Goal: Task Accomplishment & Management: Manage account settings

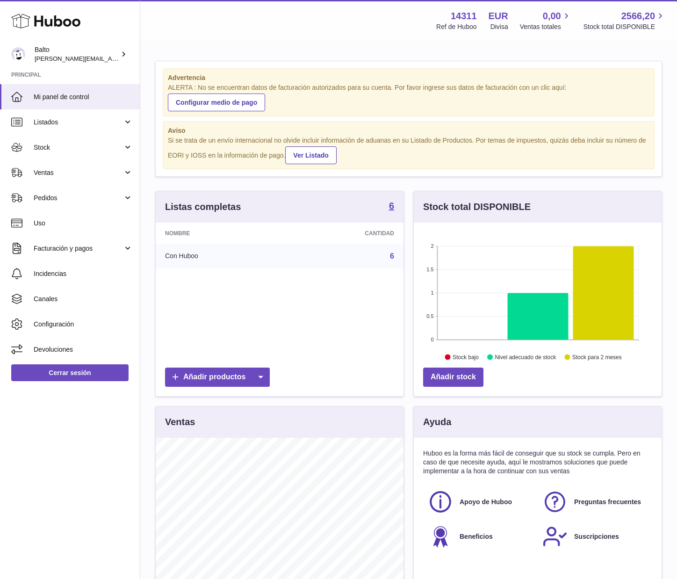
scroll to position [146, 248]
click at [75, 116] on link "Listados" at bounding box center [70, 121] width 140 height 25
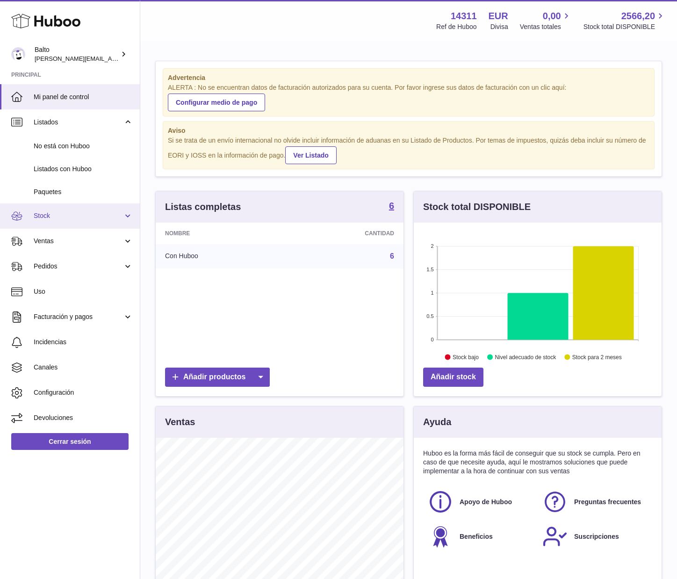
click at [58, 208] on link "Stock" at bounding box center [70, 215] width 140 height 25
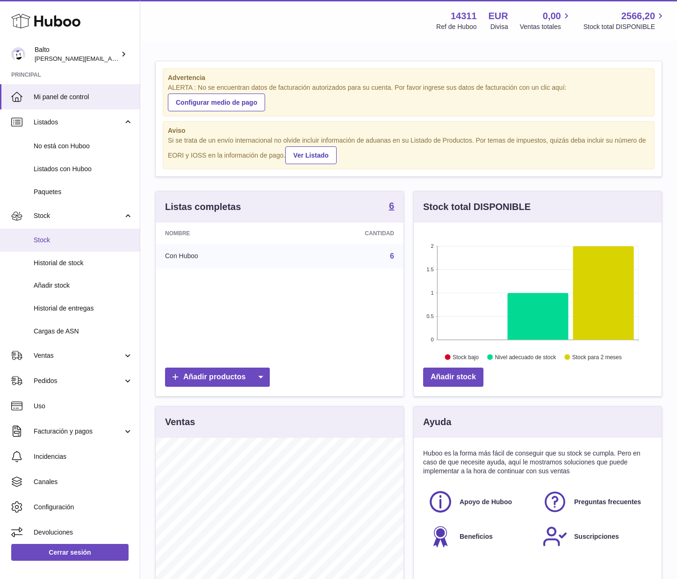
click at [57, 237] on span "Stock" at bounding box center [83, 240] width 99 height 9
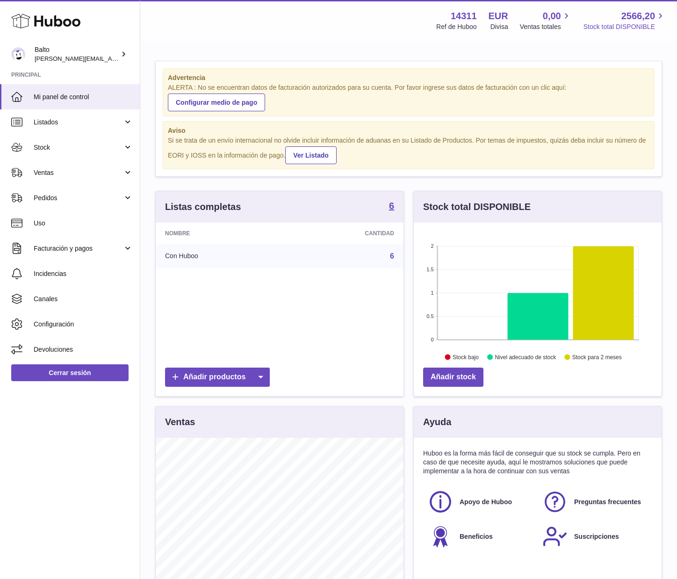
scroll to position [146, 248]
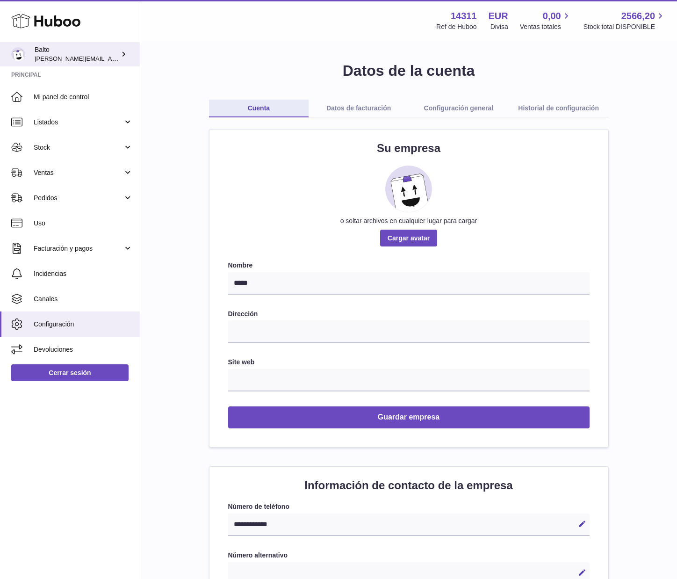
click at [70, 57] on div "Balto dani@balto.fr" at bounding box center [77, 54] width 84 height 18
click at [121, 53] on icon at bounding box center [124, 54] width 10 height 10
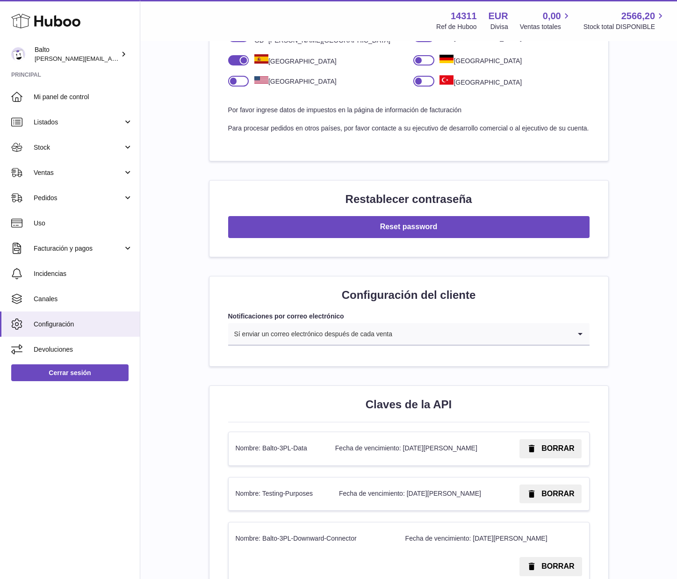
scroll to position [913, 0]
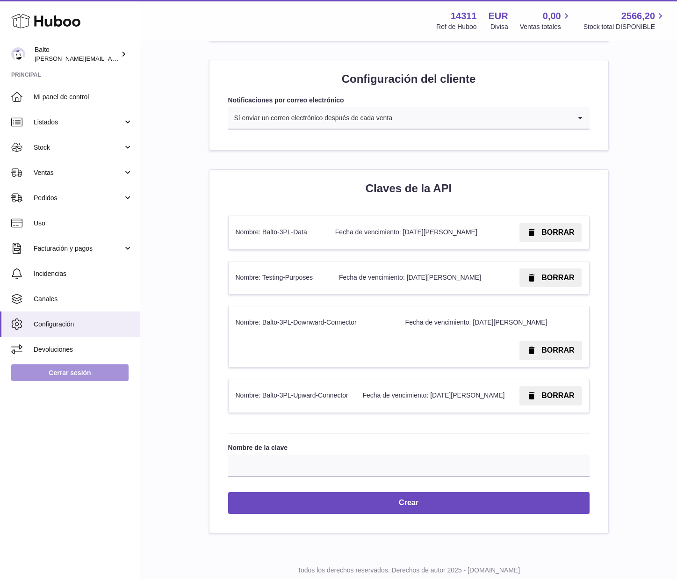
click at [111, 372] on link "Cerrar sesión" at bounding box center [69, 372] width 117 height 17
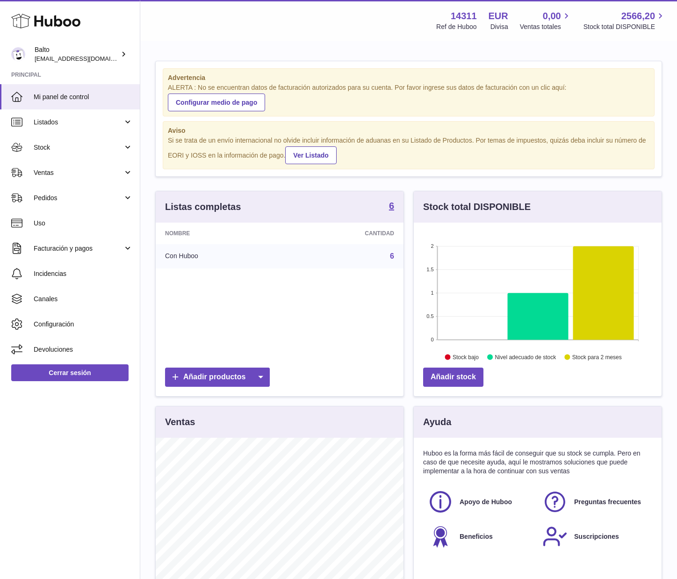
scroll to position [146, 248]
click at [61, 374] on link "Cerrar sesión" at bounding box center [69, 372] width 117 height 17
click at [51, 148] on span "Stock" at bounding box center [78, 147] width 89 height 9
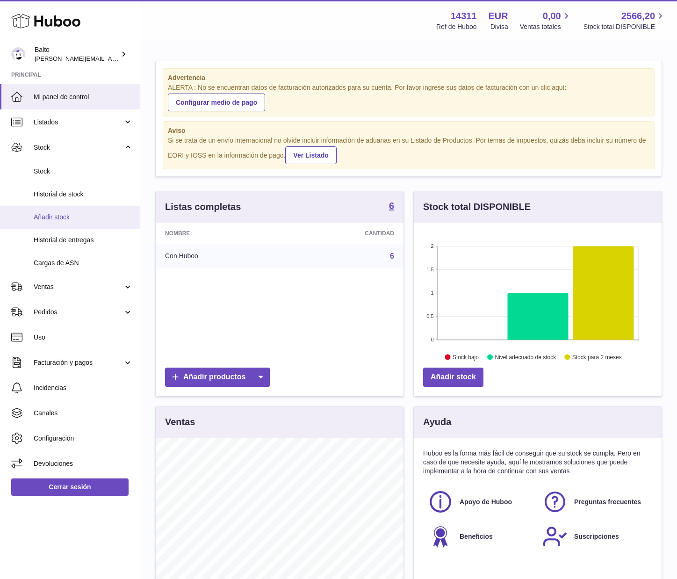
click at [72, 210] on link "Añadir stock" at bounding box center [70, 217] width 140 height 23
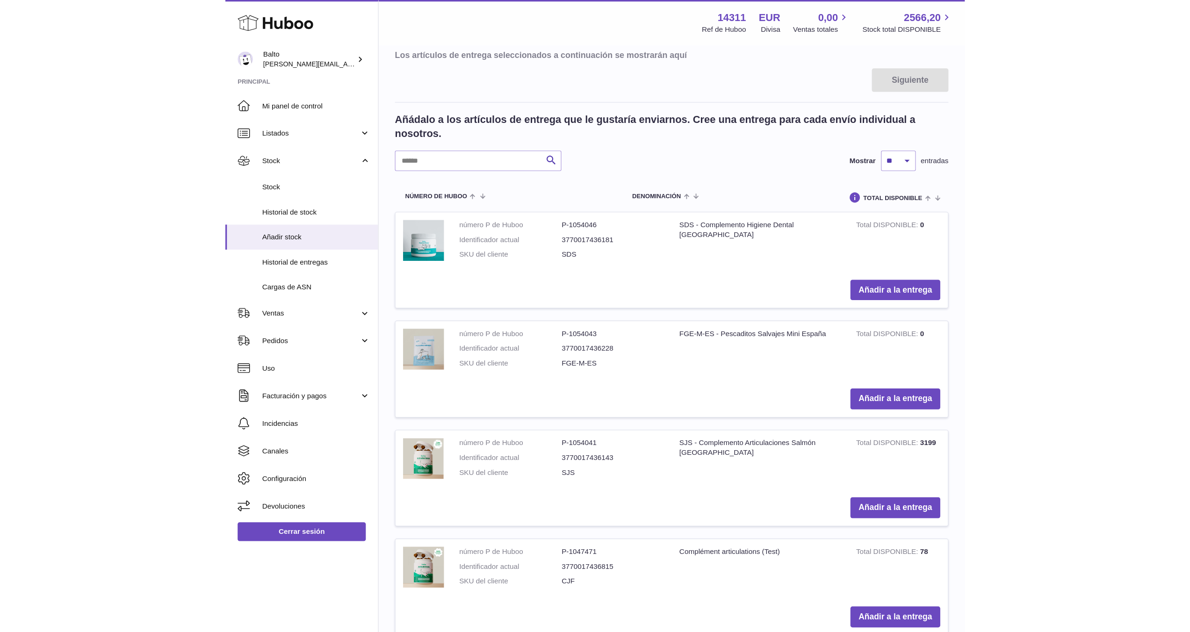
scroll to position [135, 0]
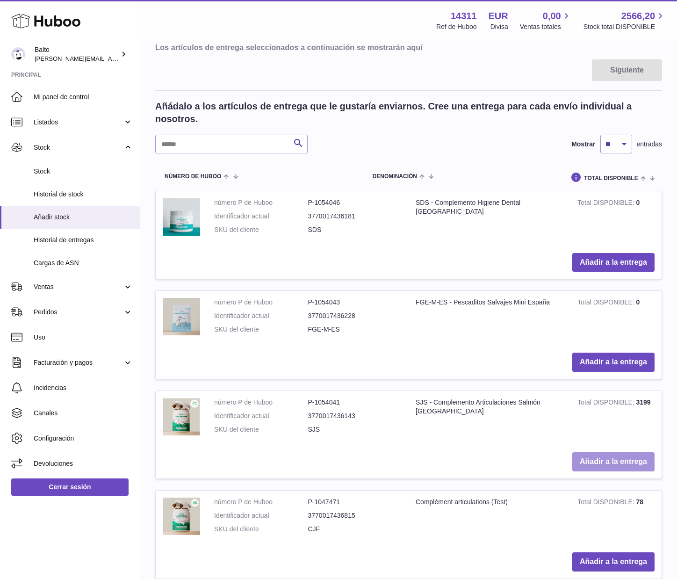
click at [642, 462] on button "Añadir a la entrega" at bounding box center [613, 461] width 82 height 19
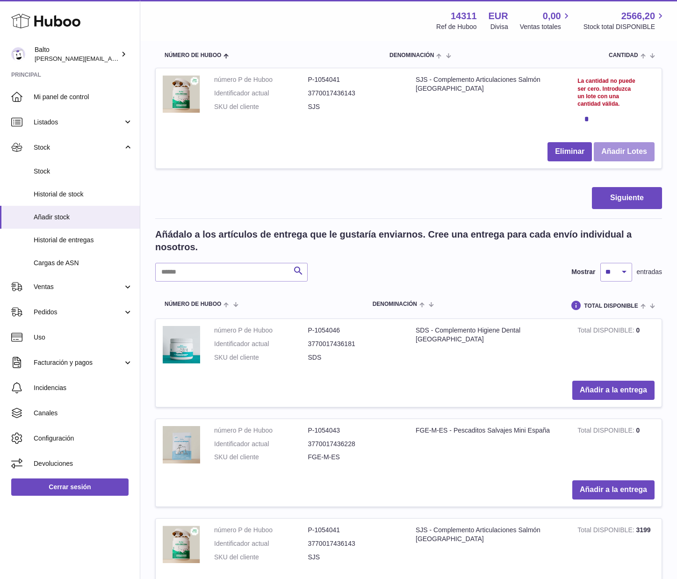
click at [641, 155] on button "Añadir Lotes" at bounding box center [624, 151] width 61 height 19
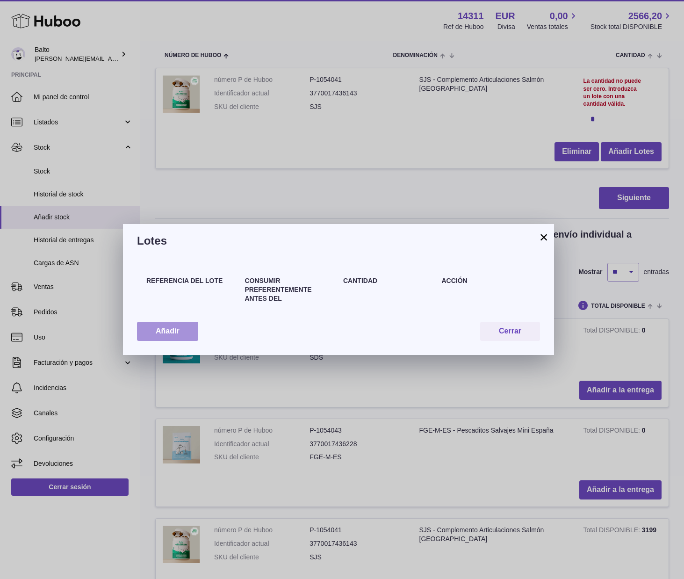
click at [189, 334] on button "Añadir" at bounding box center [167, 331] width 61 height 19
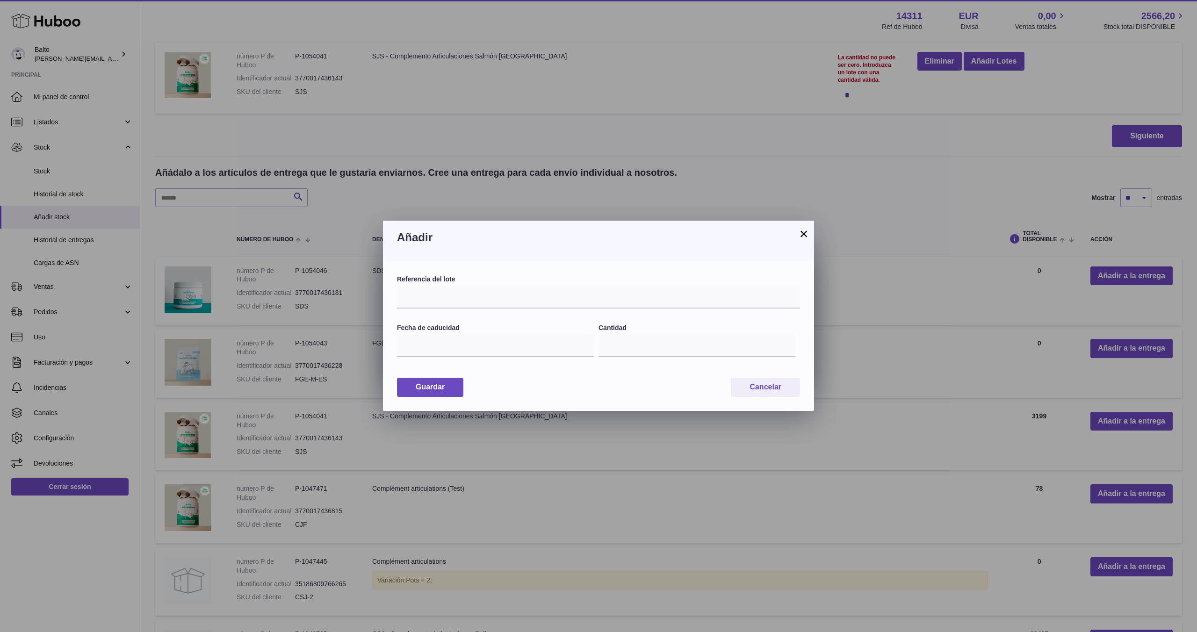
click at [684, 231] on button "×" at bounding box center [803, 233] width 11 height 11
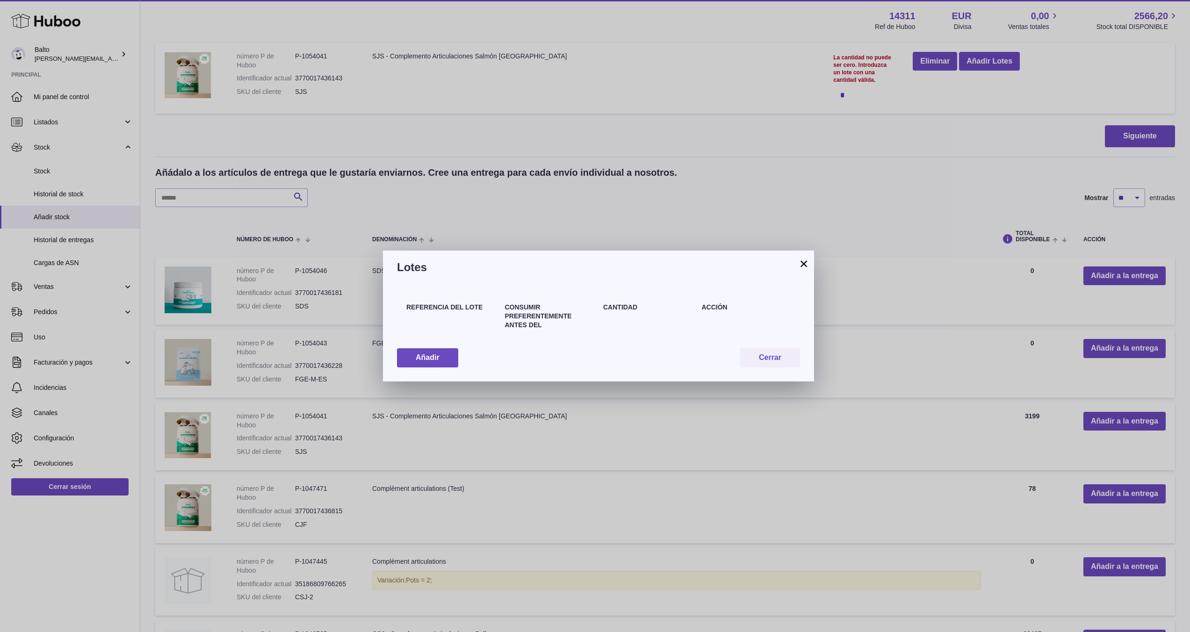
click at [684, 259] on button "×" at bounding box center [803, 263] width 11 height 11
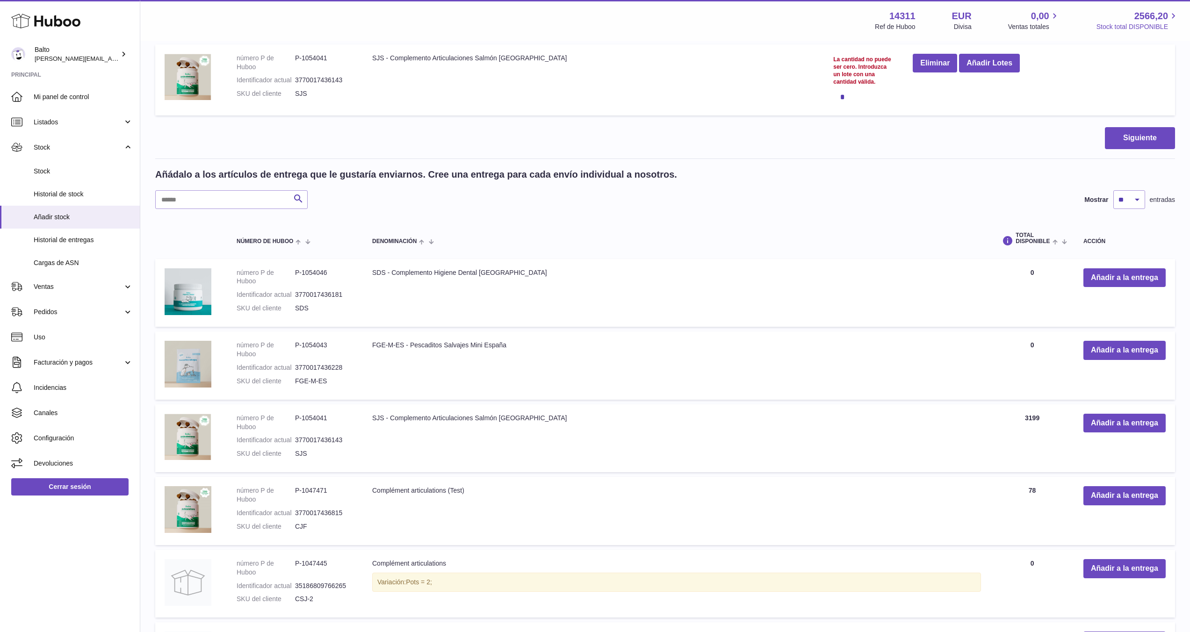
scroll to position [131, 0]
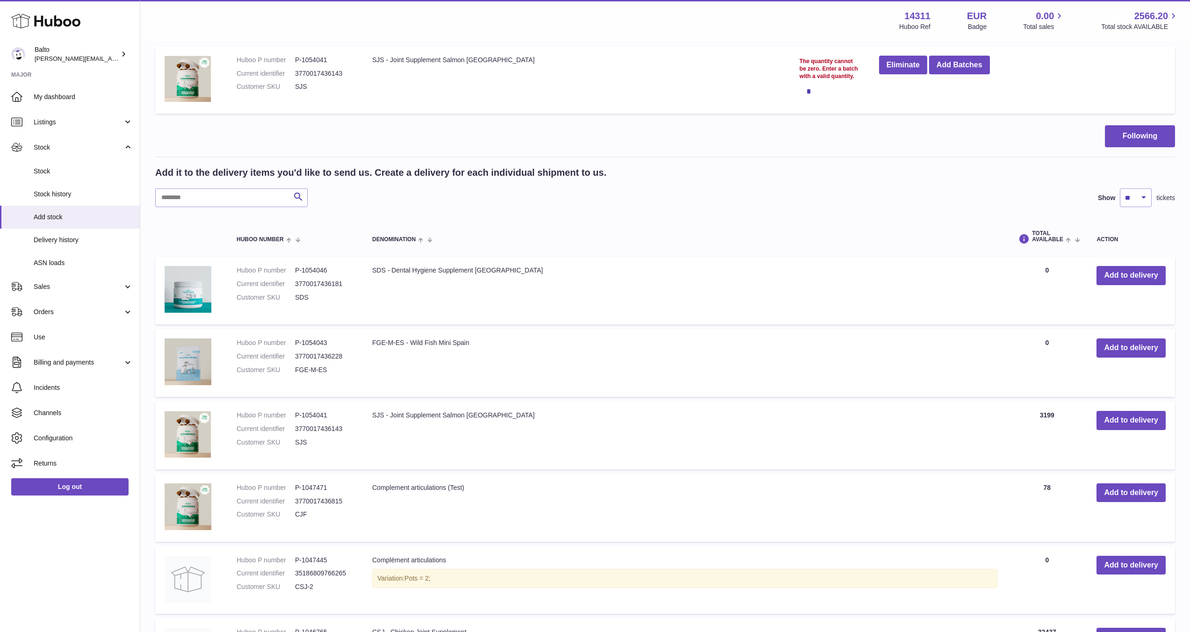
click at [507, 198] on div "Look for Show ** ** ** *** tickets" at bounding box center [665, 197] width 1020 height 19
click at [74, 144] on span "Stock" at bounding box center [78, 147] width 89 height 9
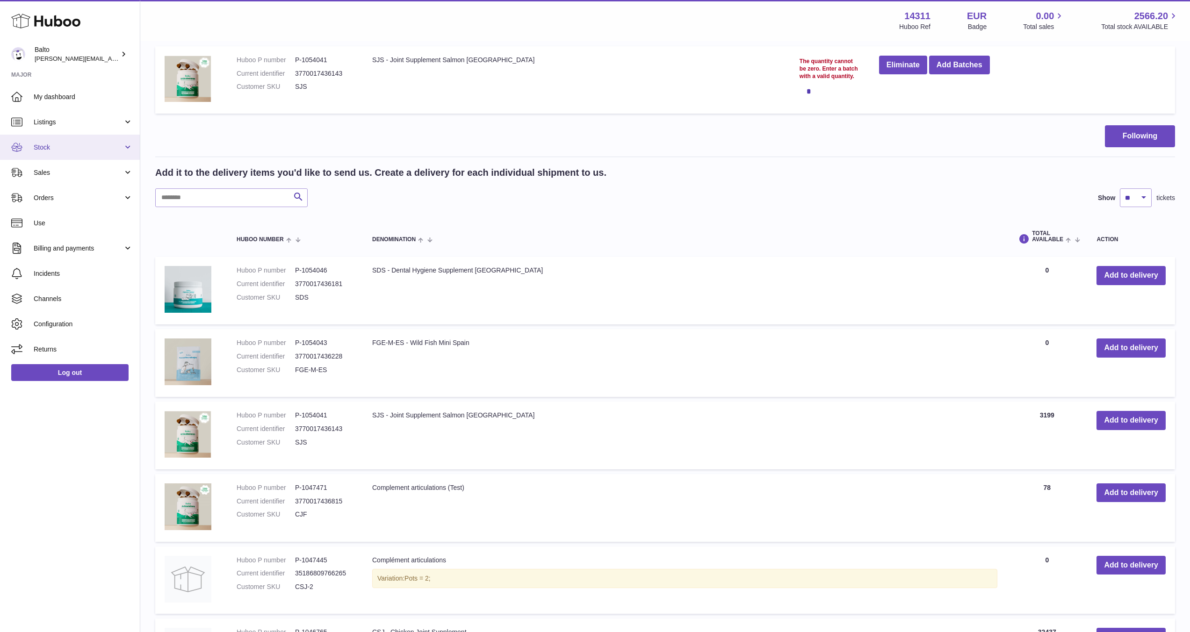
click at [73, 144] on span "Stock" at bounding box center [78, 147] width 89 height 9
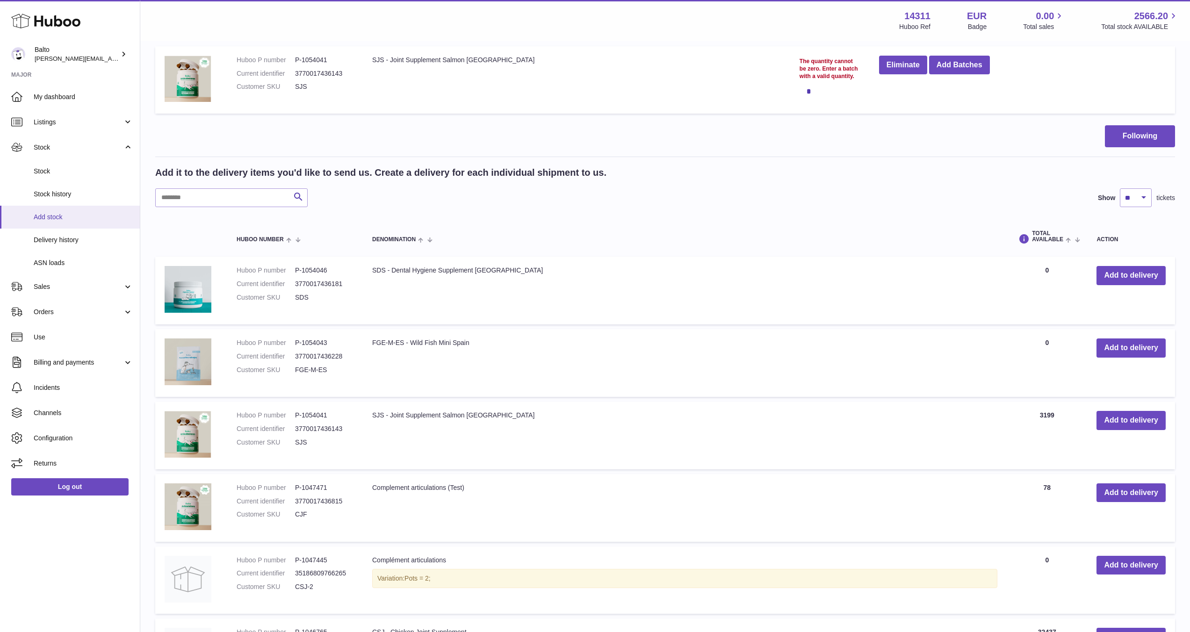
click at [49, 216] on font "Add stock" at bounding box center [48, 216] width 29 height 7
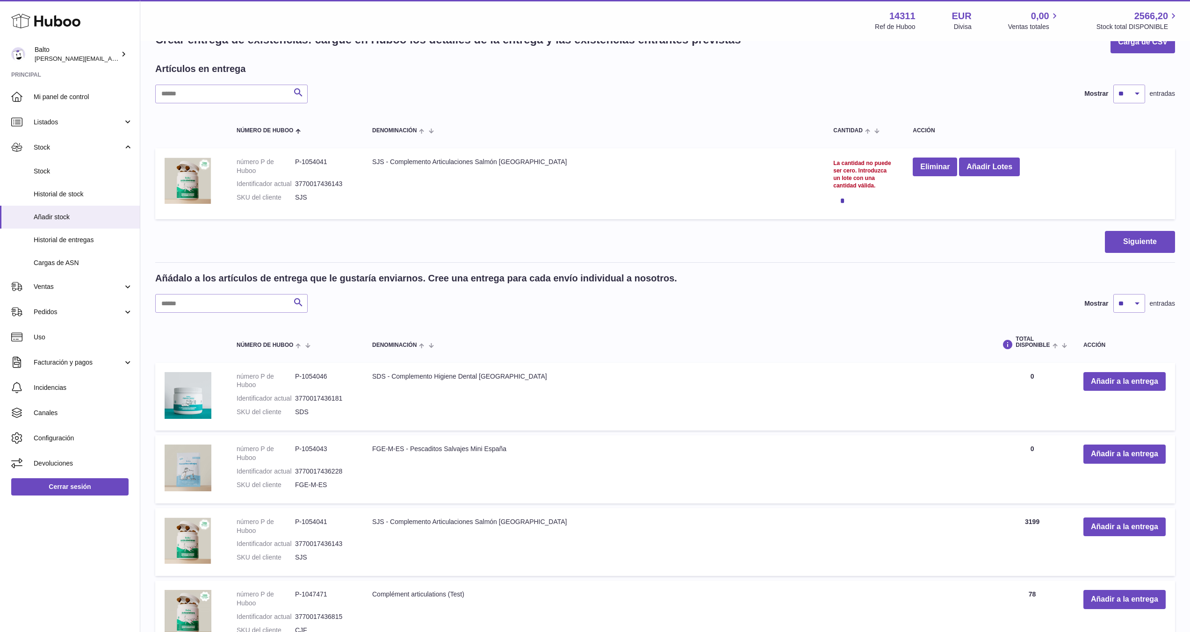
scroll to position [24, 0]
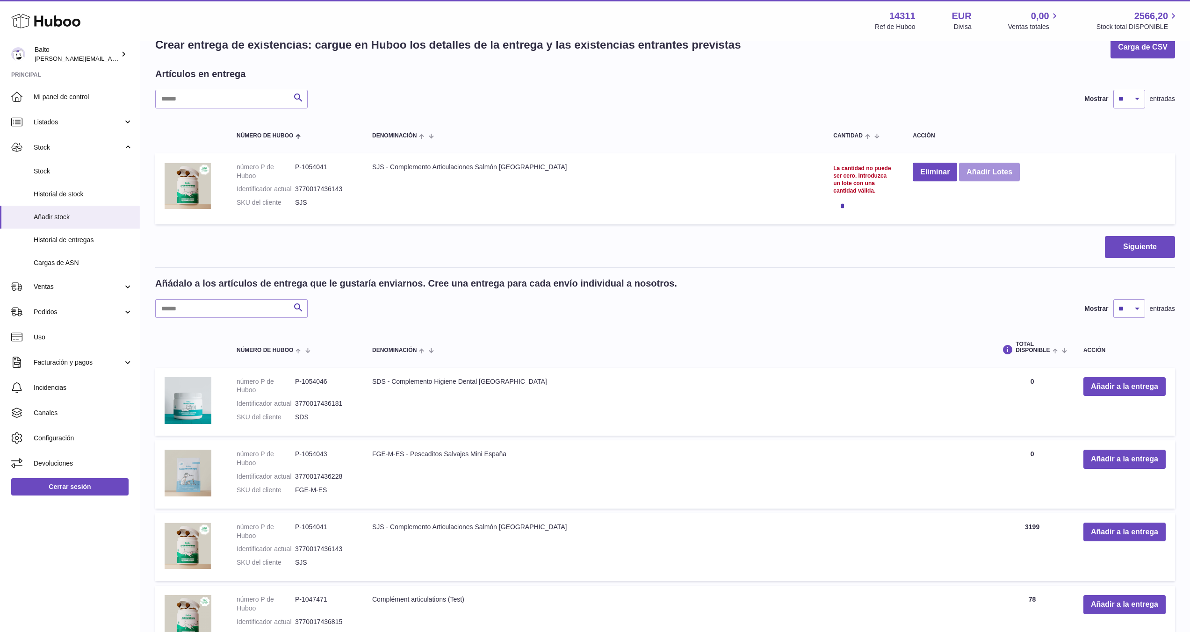
click at [959, 175] on button "Añadir Lotes" at bounding box center [989, 172] width 61 height 19
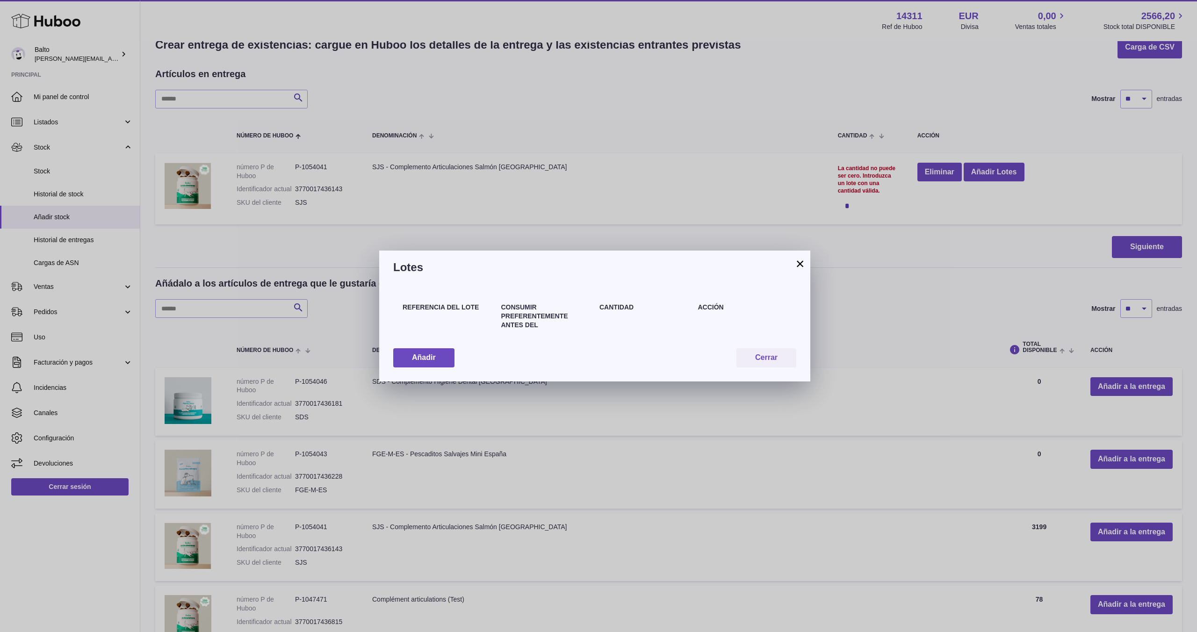
click at [797, 260] on button "×" at bounding box center [799, 263] width 11 height 11
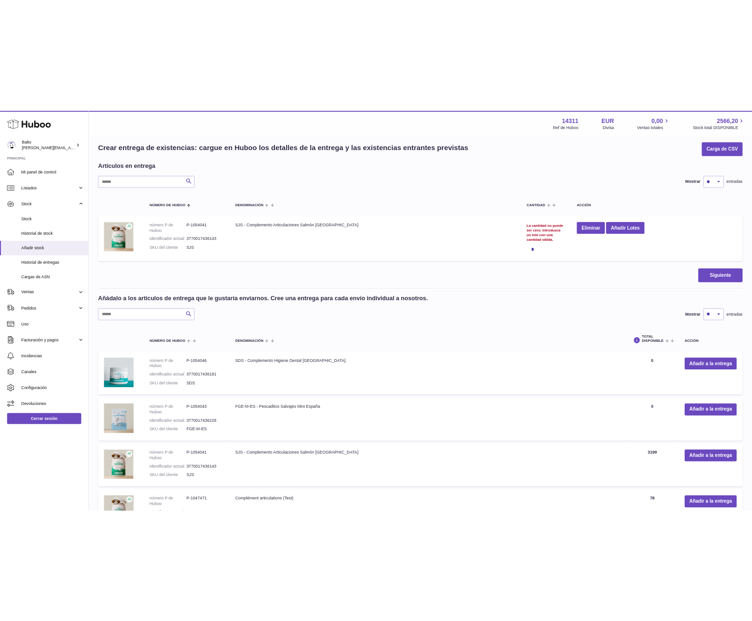
scroll to position [0, 0]
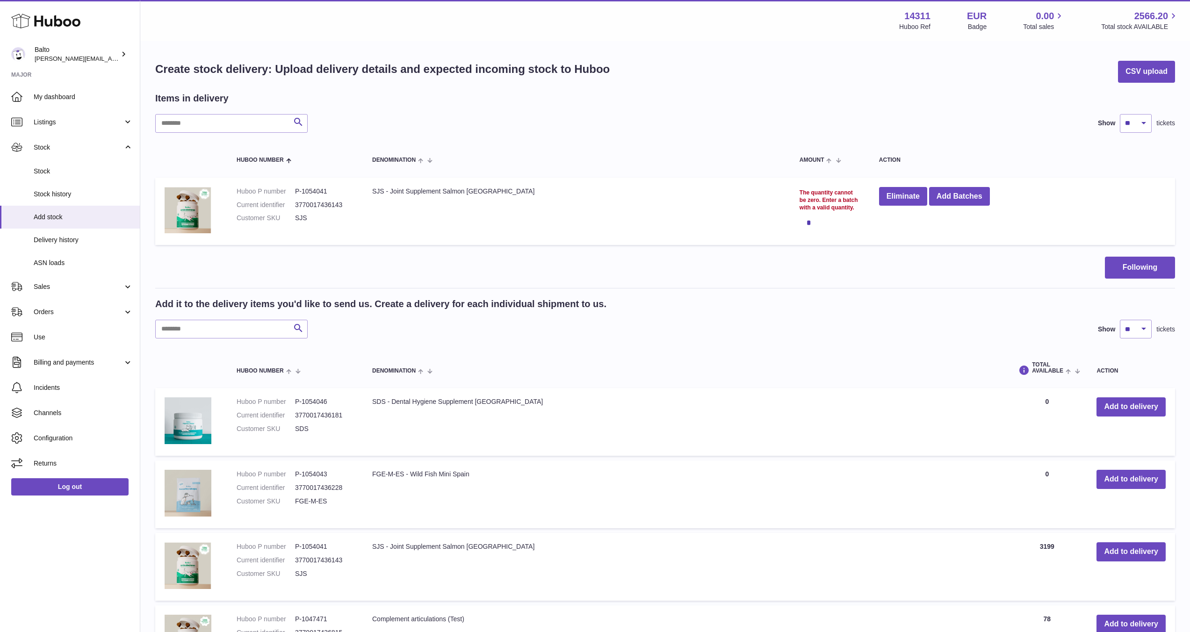
click at [576, 276] on div "Following" at bounding box center [665, 268] width 1020 height 22
click at [936, 194] on font "Add Batches" at bounding box center [959, 196] width 46 height 8
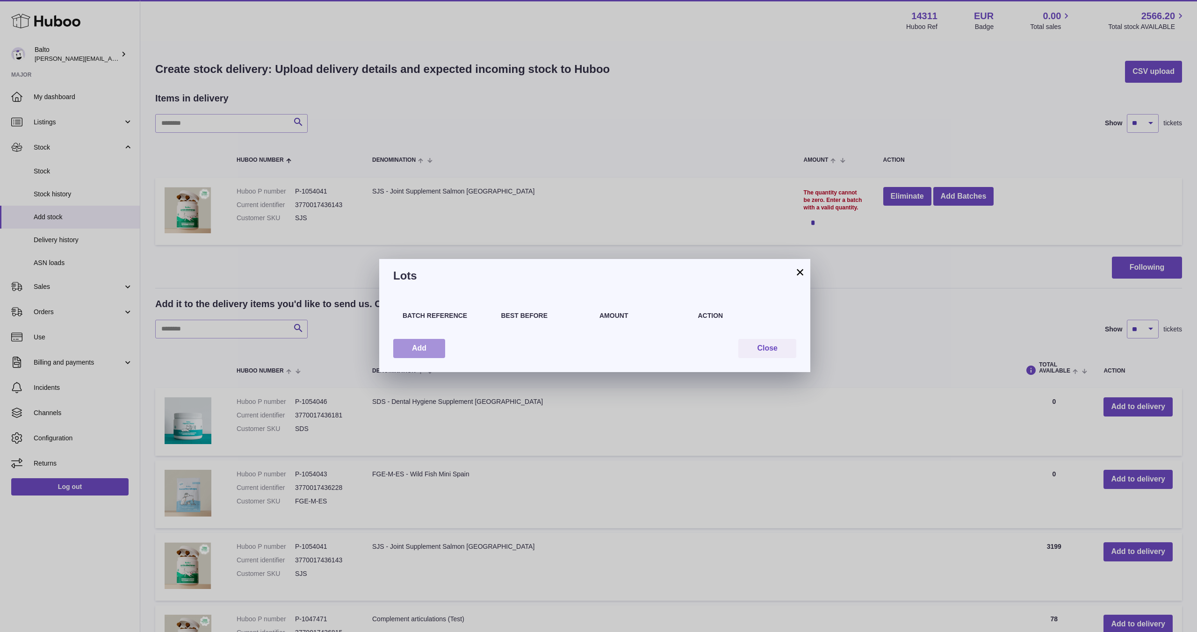
click at [413, 350] on font "Add" at bounding box center [419, 348] width 14 height 8
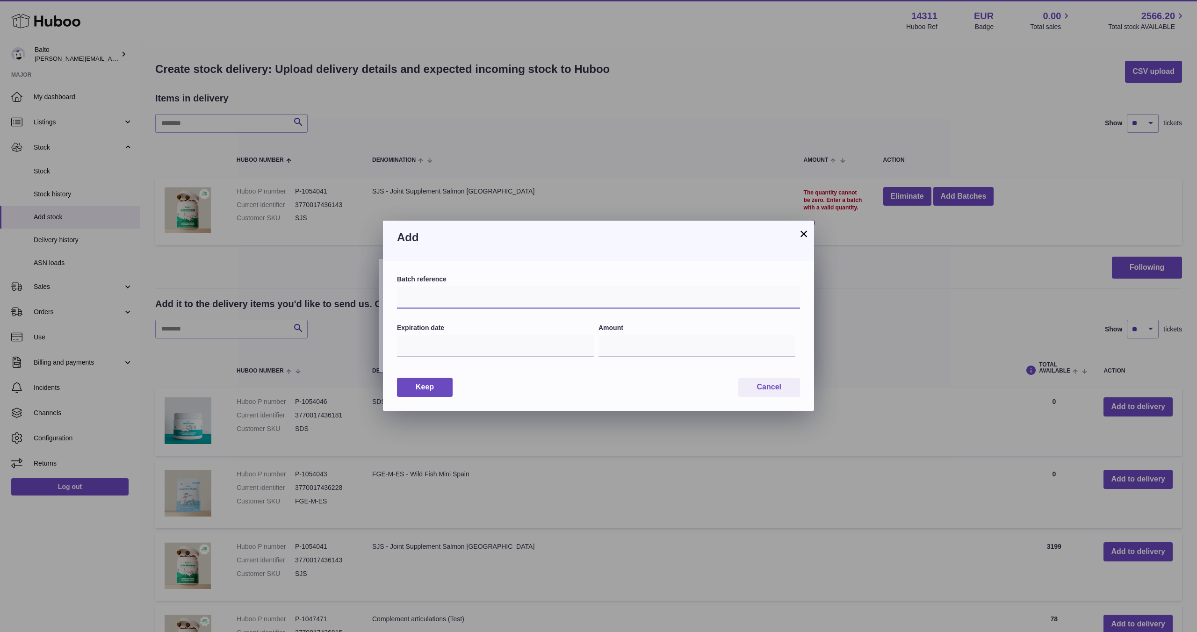
click at [446, 297] on input "text" at bounding box center [598, 297] width 403 height 22
click at [474, 265] on div "Batch reference Expiration date Amount * Keep Cancel" at bounding box center [598, 336] width 431 height 150
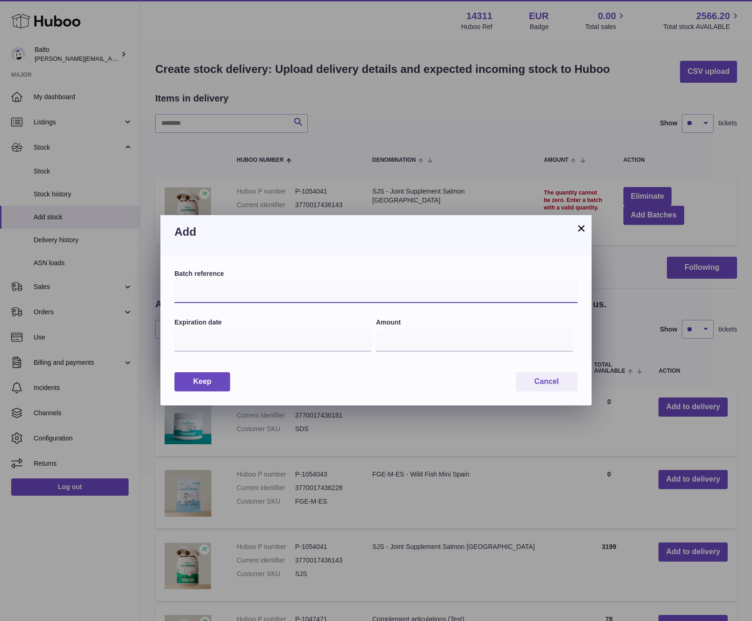
click at [194, 301] on input "text" at bounding box center [375, 292] width 403 height 22
type input "**********"
click at [203, 338] on input "text" at bounding box center [272, 340] width 197 height 22
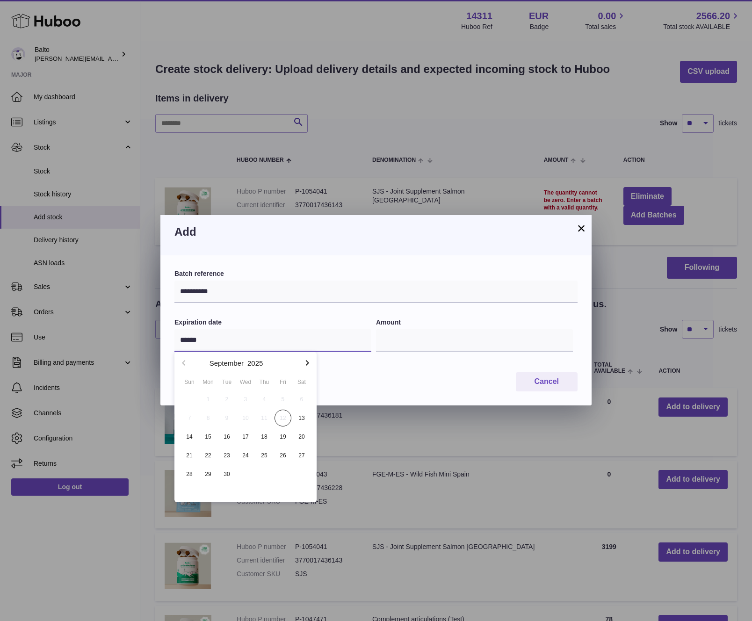
type input "*******"
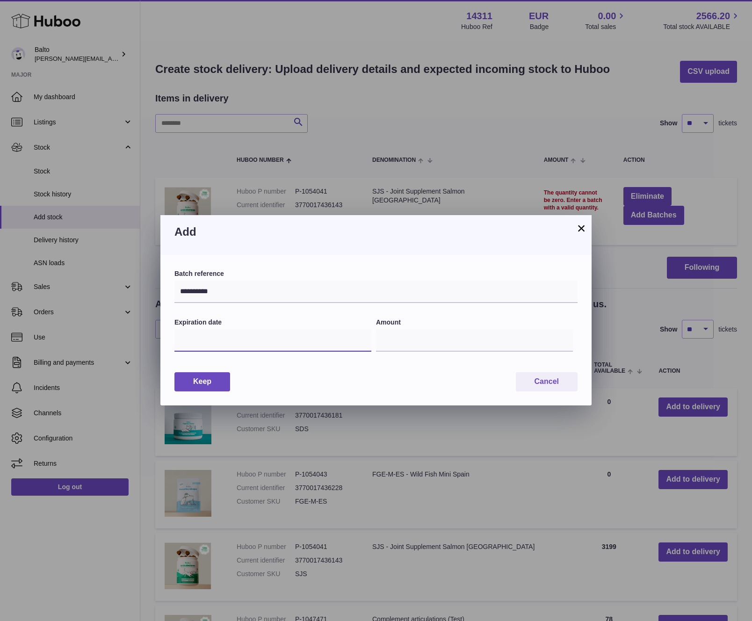
click at [238, 341] on input "text" at bounding box center [272, 340] width 197 height 22
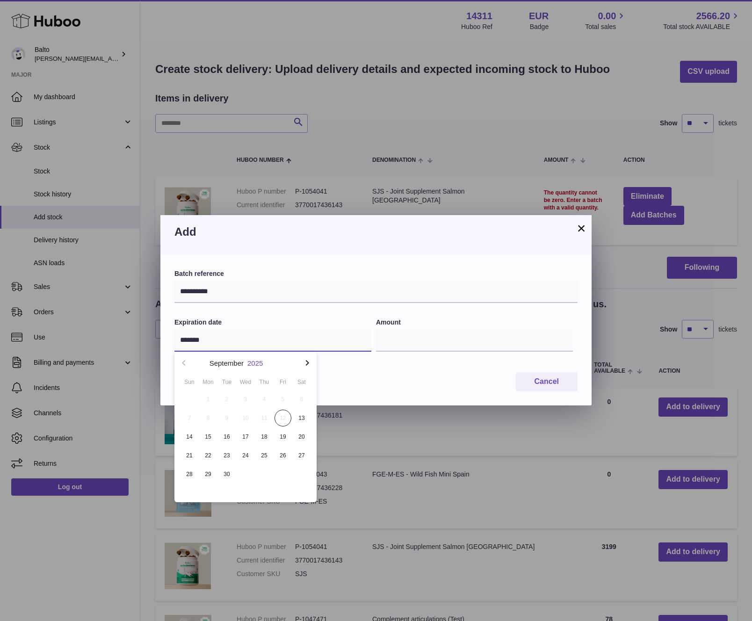
type input "*******"
click at [255, 360] on font "2025" at bounding box center [254, 363] width 15 height 8
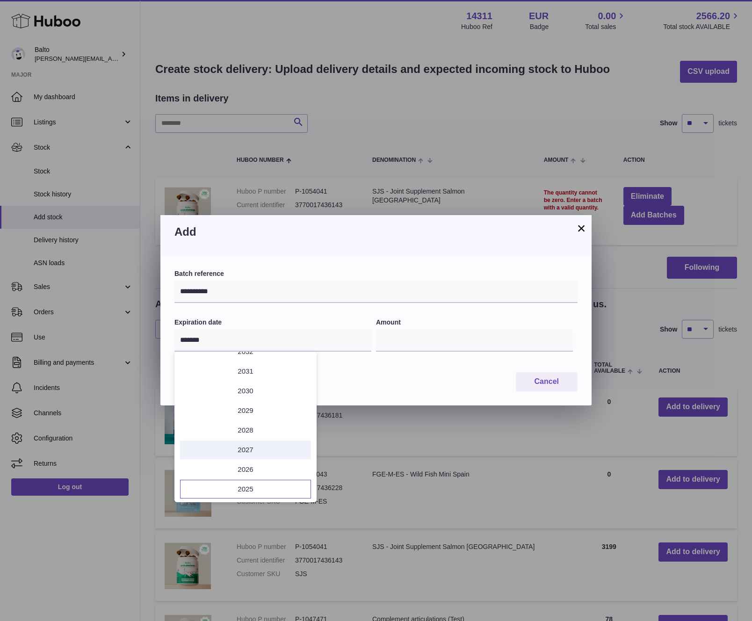
click at [257, 448] on li "2027" at bounding box center [245, 449] width 131 height 19
click at [292, 392] on font "Sea" at bounding box center [293, 390] width 13 height 8
click at [356, 386] on div "Keep Cancel" at bounding box center [375, 381] width 403 height 19
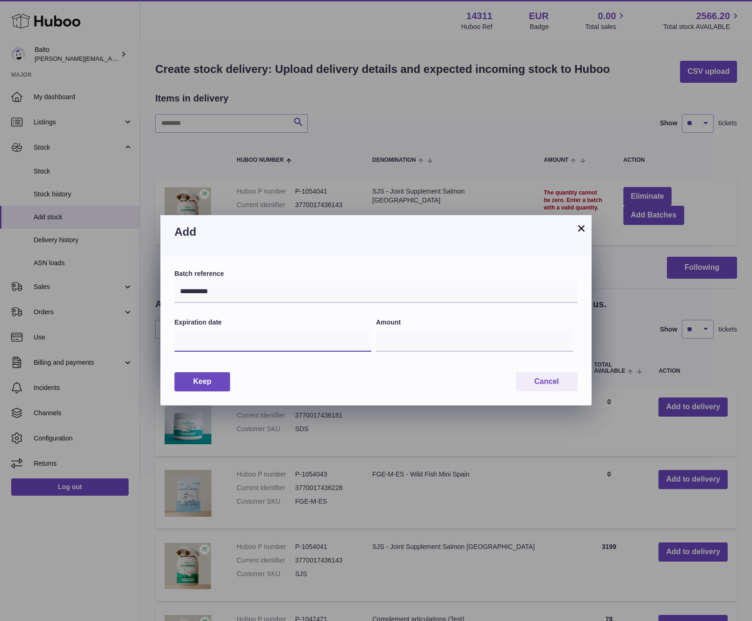
click at [208, 348] on input "text" at bounding box center [272, 340] width 197 height 22
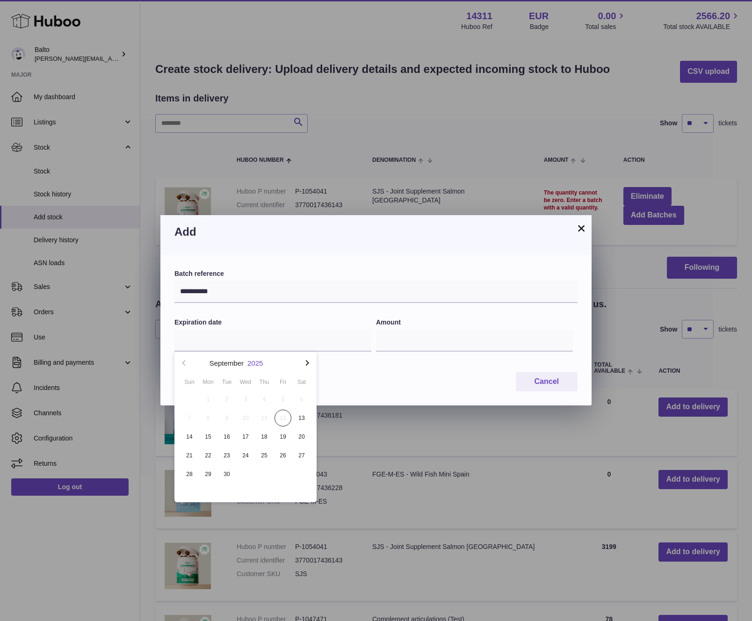
click at [261, 364] on font "2025" at bounding box center [254, 363] width 15 height 8
click at [244, 451] on font "2027" at bounding box center [245, 450] width 15 height 8
click at [296, 389] on font "Sea" at bounding box center [293, 390] width 13 height 8
click at [246, 360] on div "2027" at bounding box center [254, 363] width 19 height 14
click at [207, 397] on font "1" at bounding box center [208, 399] width 3 height 7
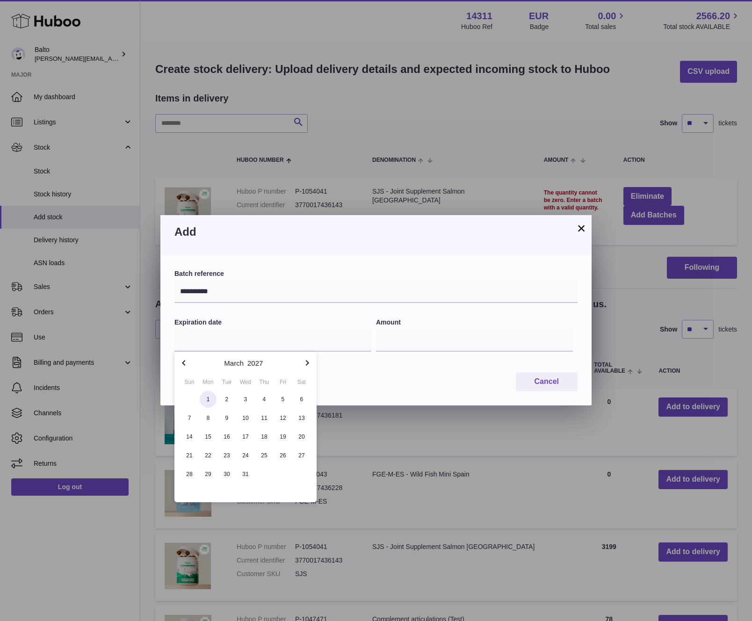
type input "**********"
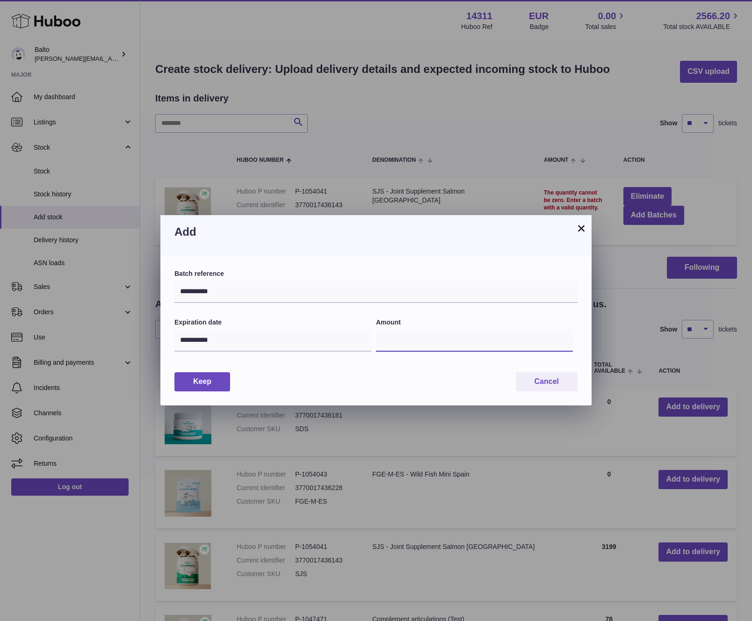
click at [439, 342] on input "*" at bounding box center [474, 340] width 197 height 22
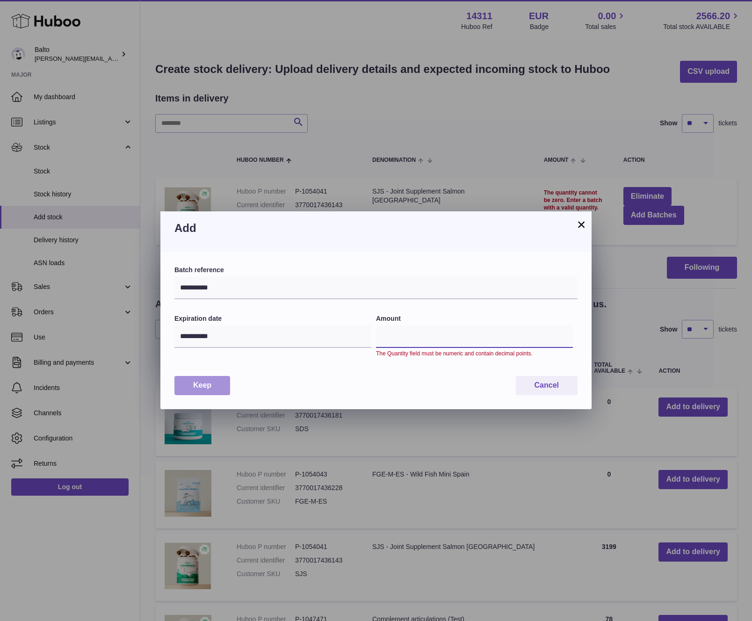
type input "****"
click at [217, 389] on button "Keep" at bounding box center [202, 385] width 56 height 19
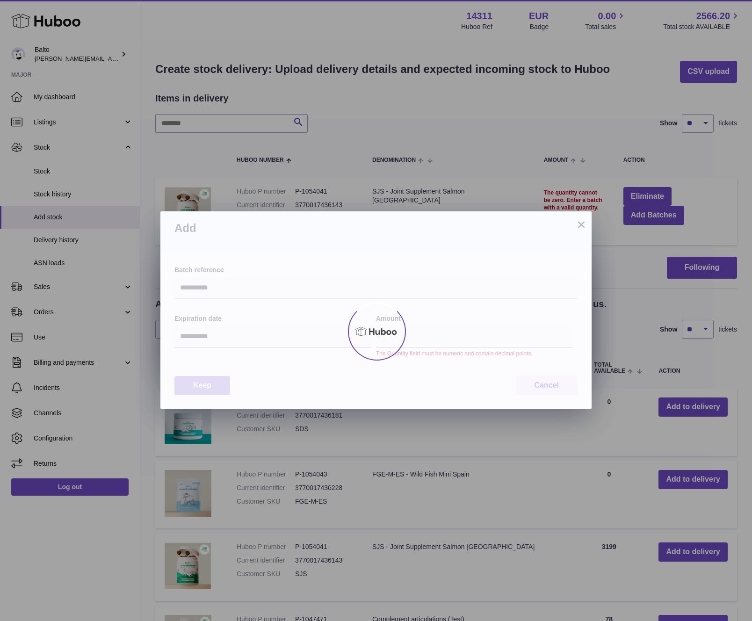
type input "****"
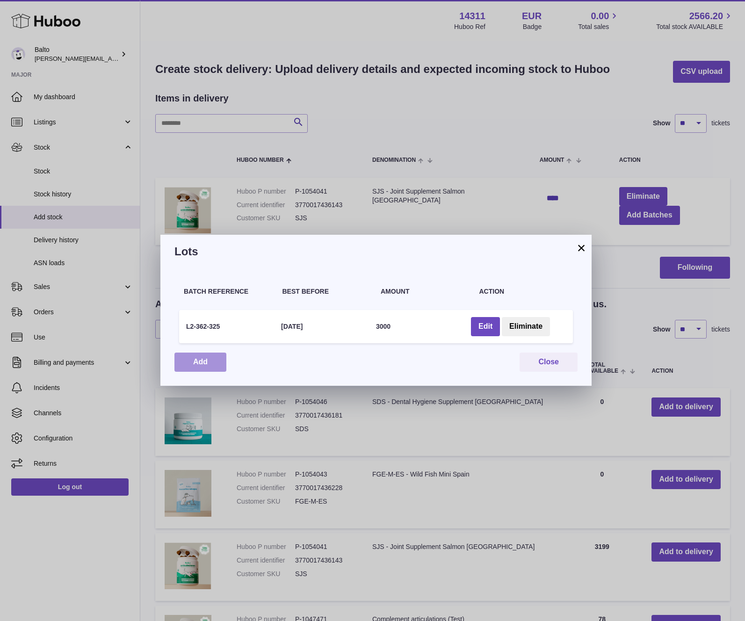
click at [211, 369] on button "Add" at bounding box center [200, 362] width 52 height 19
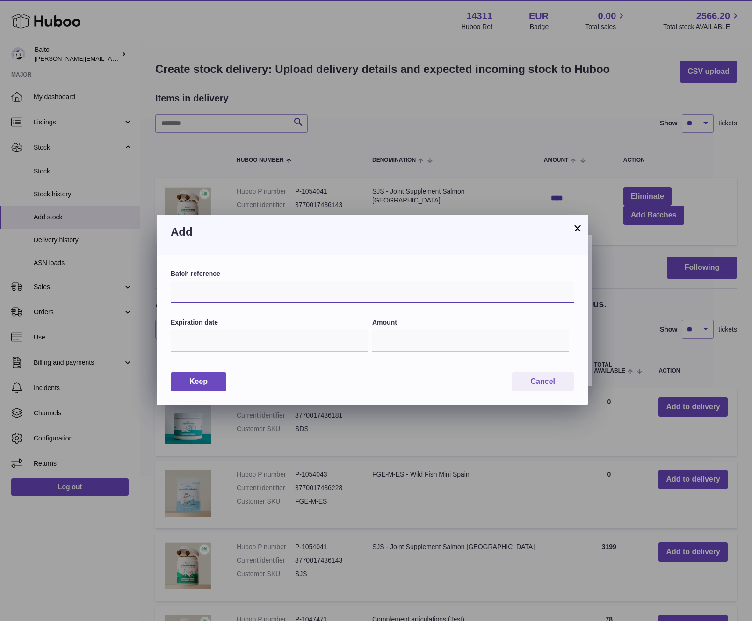
click at [209, 293] on input "text" at bounding box center [372, 292] width 403 height 22
type input "********"
click at [181, 343] on input "text" at bounding box center [269, 340] width 197 height 22
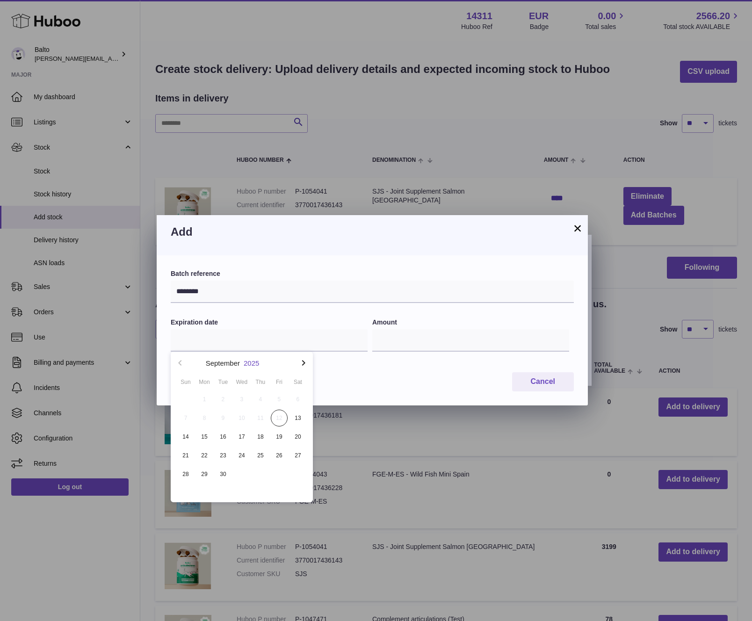
click at [255, 363] on font "2025" at bounding box center [251, 363] width 15 height 8
click at [236, 447] on font "2027" at bounding box center [241, 450] width 15 height 8
click at [292, 389] on font "Sea" at bounding box center [289, 390] width 13 height 8
click at [205, 399] on font "1" at bounding box center [204, 399] width 3 height 7
type input "**********"
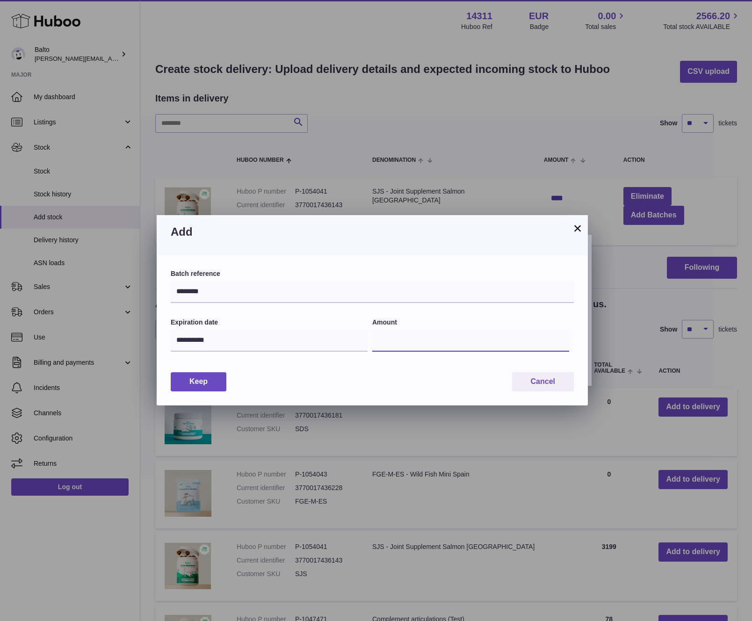
click at [406, 338] on input "*" at bounding box center [470, 340] width 197 height 22
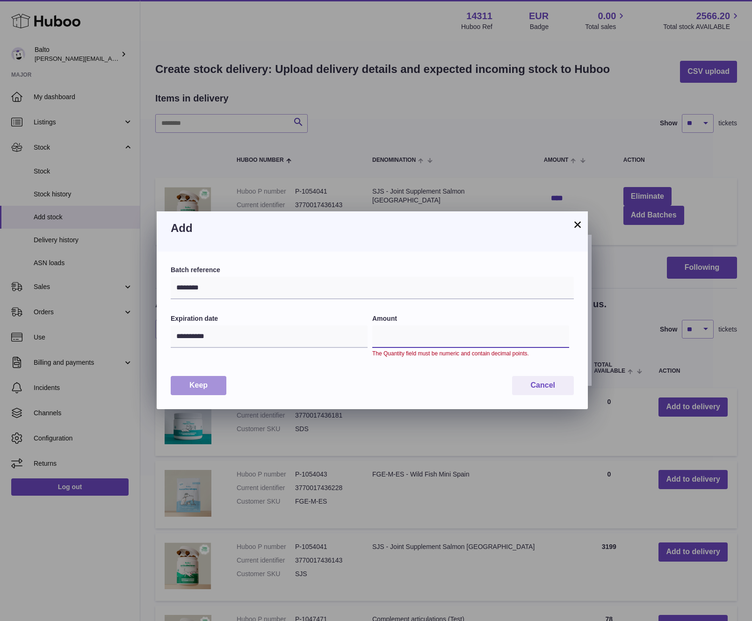
type input "****"
click at [184, 386] on button "Keep" at bounding box center [199, 385] width 56 height 19
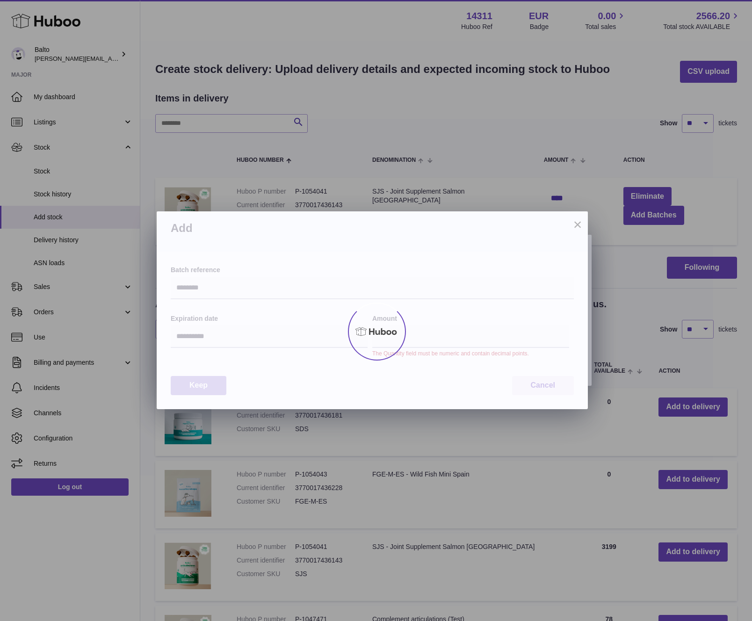
type input "****"
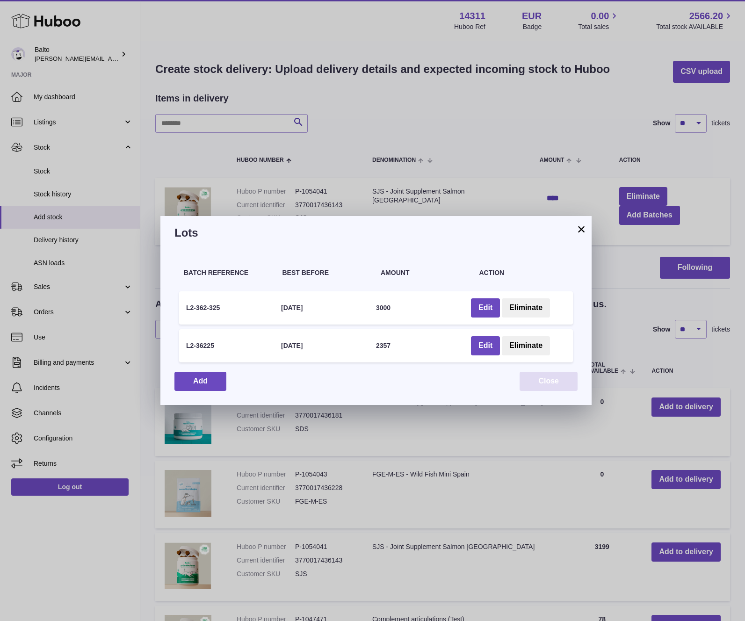
click at [547, 384] on font "Close" at bounding box center [548, 381] width 21 height 8
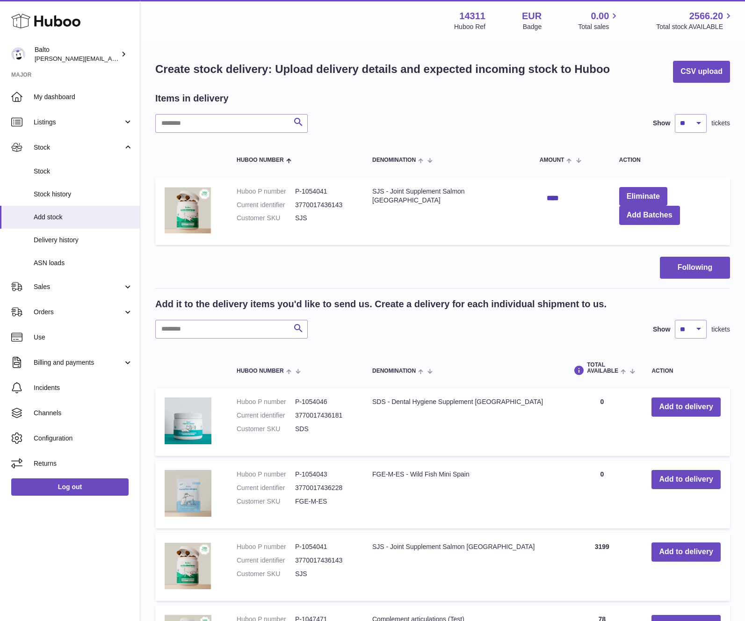
click at [432, 226] on td "SJS - Joint Supplement Salmon Spain" at bounding box center [446, 212] width 167 height 68
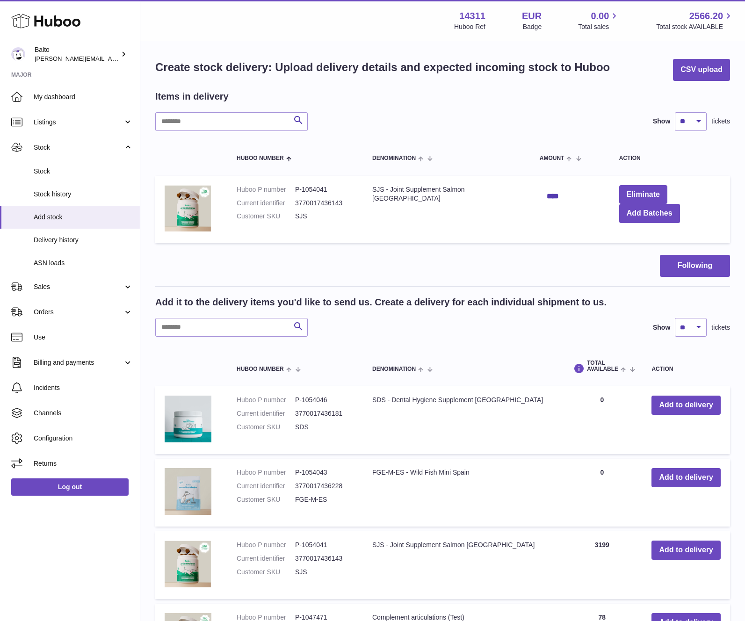
scroll to position [0, 0]
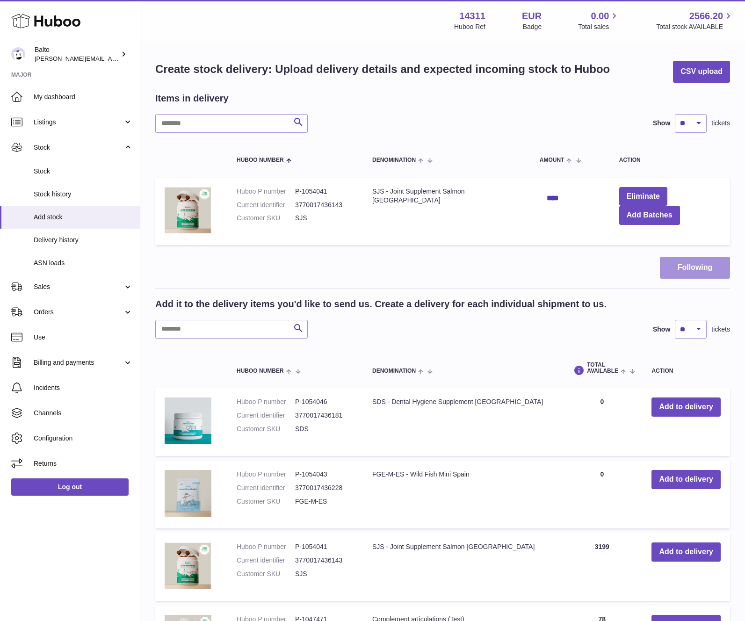
click at [687, 265] on font "Following" at bounding box center [694, 267] width 35 height 8
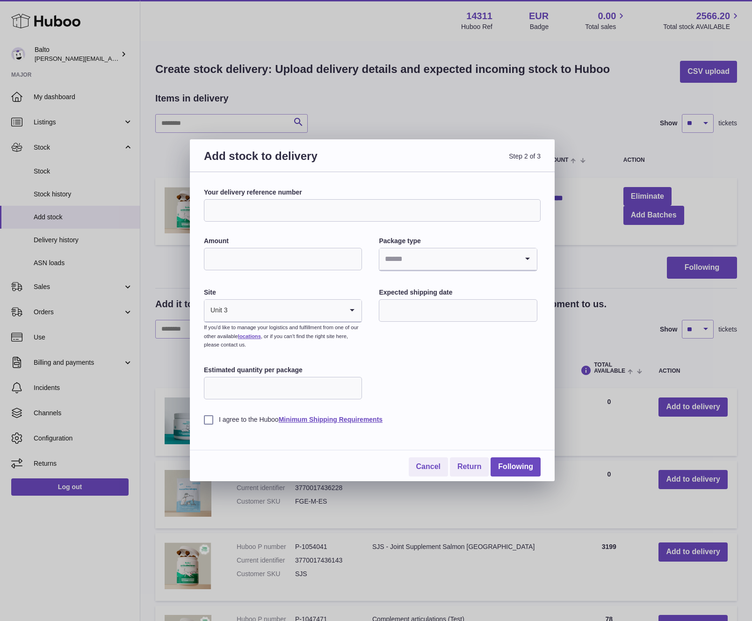
click at [346, 219] on input "Your delivery reference number" at bounding box center [372, 210] width 337 height 22
click at [258, 209] on input "**********" at bounding box center [372, 210] width 337 height 22
type input "**********"
click at [269, 253] on input "Amount" at bounding box center [283, 259] width 158 height 22
click at [526, 262] on icon "Search for option" at bounding box center [527, 259] width 19 height 22
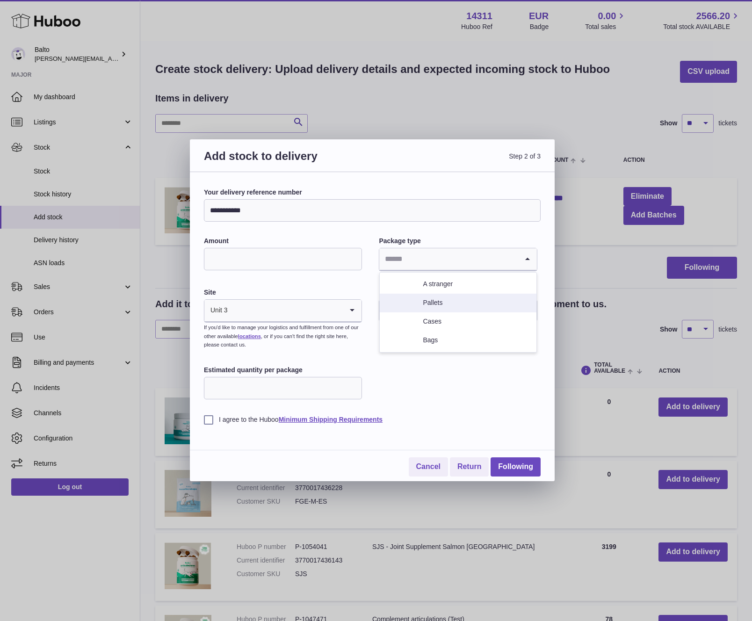
click at [466, 301] on li "Pallets" at bounding box center [458, 303] width 156 height 19
click at [265, 257] on input "Amount" at bounding box center [283, 259] width 158 height 22
type input "*"
click at [416, 354] on div "**********" at bounding box center [372, 306] width 337 height 236
click at [351, 311] on icon "Search for option" at bounding box center [352, 311] width 19 height 22
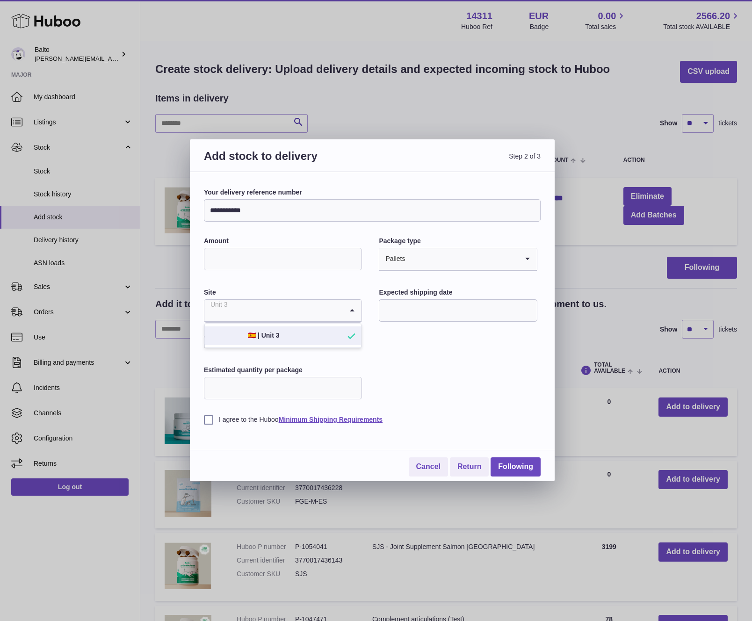
click at [267, 334] on font "🇪🇸 | Unit 3" at bounding box center [254, 334] width 50 height 7
click at [475, 317] on input "text" at bounding box center [458, 310] width 158 height 22
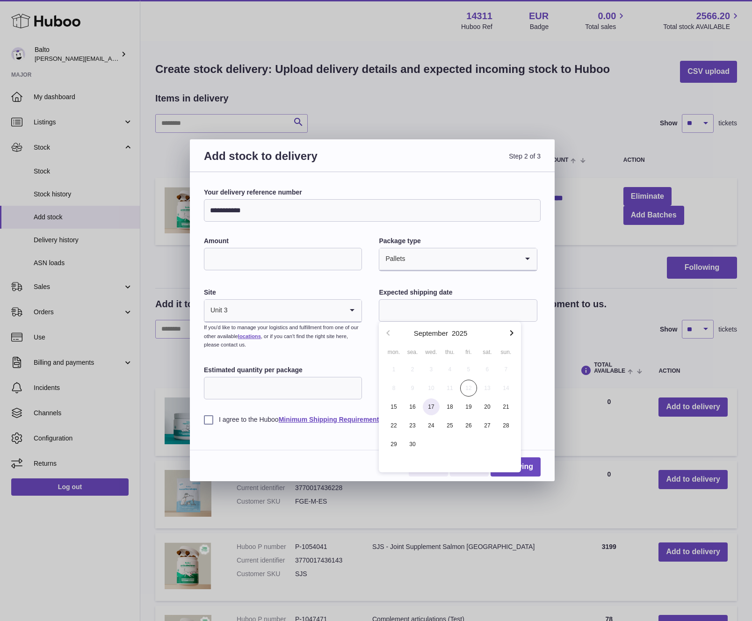
click at [423, 407] on span "17" at bounding box center [431, 406] width 17 height 17
type input "**********"
click at [251, 382] on input "Estimated quantity per package" at bounding box center [283, 388] width 158 height 22
type input "***"
click at [395, 390] on div "**********" at bounding box center [372, 306] width 337 height 236
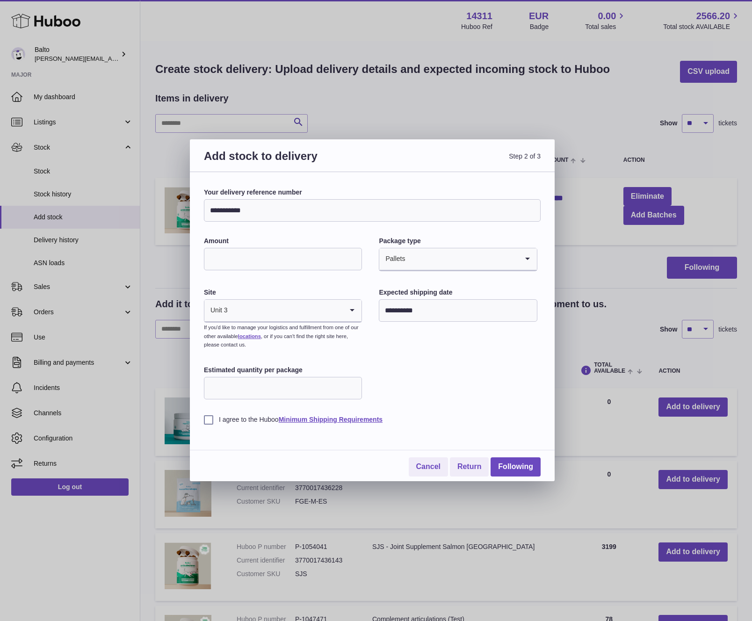
click at [206, 420] on label "I agree to the Huboo Minimum Shipping Requirements" at bounding box center [372, 419] width 337 height 9
click at [509, 465] on font "Following" at bounding box center [515, 466] width 35 height 8
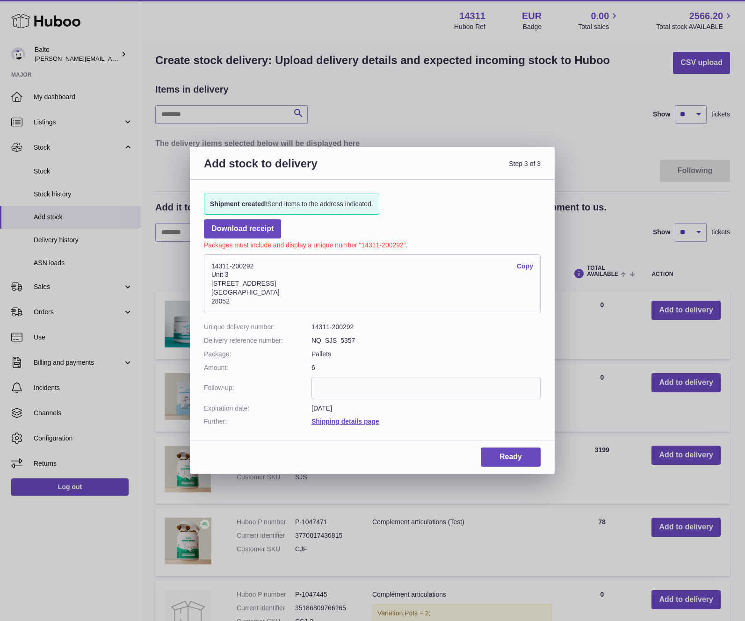
scroll to position [10, 0]
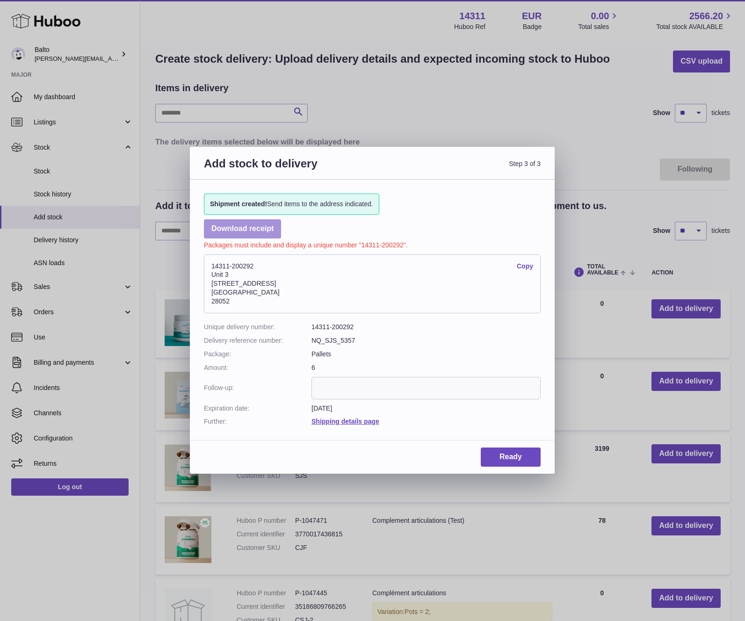
click at [257, 231] on font "Download receipt" at bounding box center [242, 228] width 62 height 8
click at [524, 135] on div "Add stock to delivery Step 3 of 3 Shipment created! Send items to the address i…" at bounding box center [372, 310] width 745 height 621
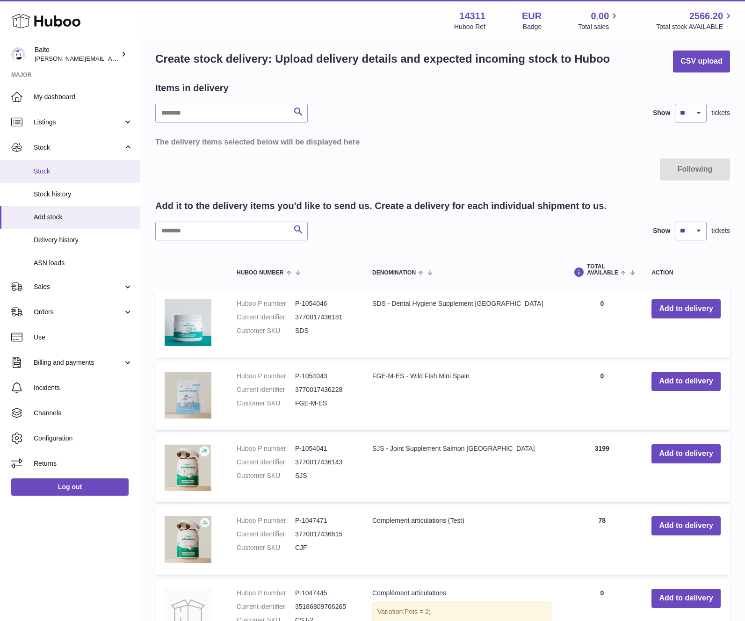
click at [42, 168] on font "Stock" at bounding box center [42, 170] width 16 height 7
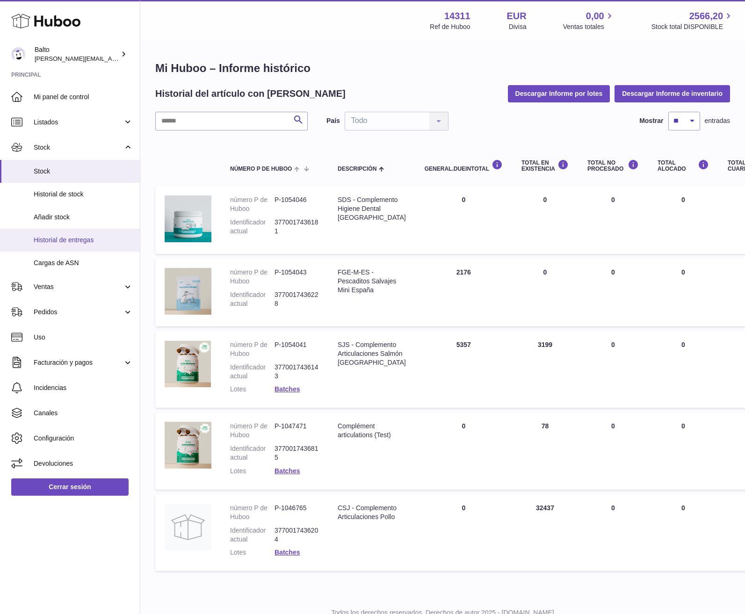
click at [59, 238] on span "Historial de entregas" at bounding box center [83, 240] width 99 height 9
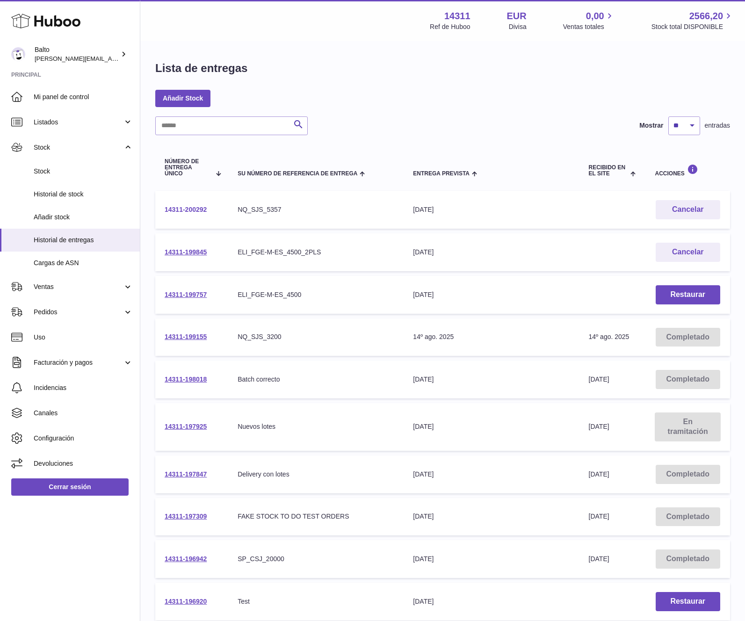
click at [176, 209] on link "14311-200292" at bounding box center [186, 209] width 42 height 7
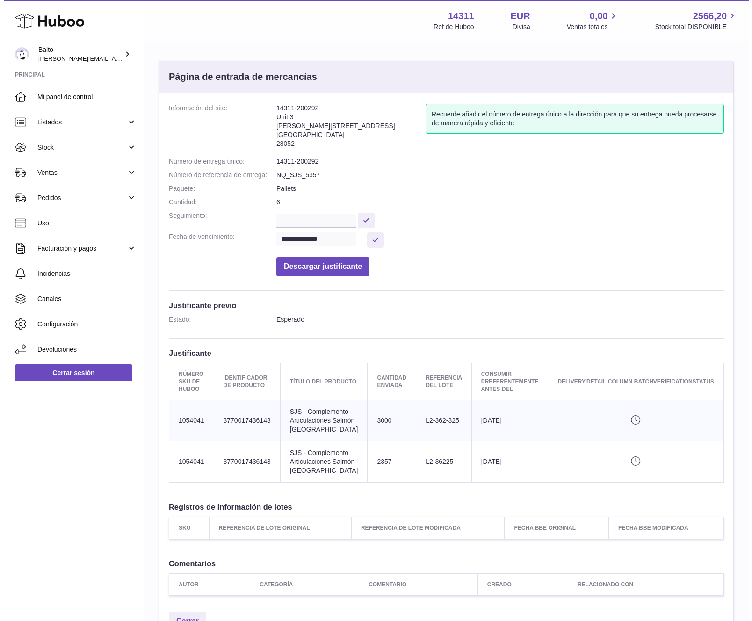
scroll to position [0, 71]
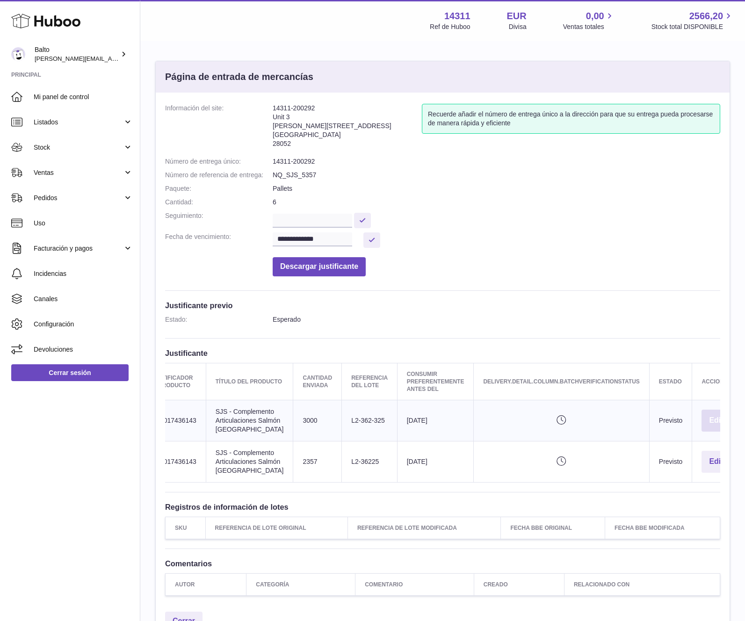
click at [701, 426] on button "Editar" at bounding box center [719, 421] width 36 height 22
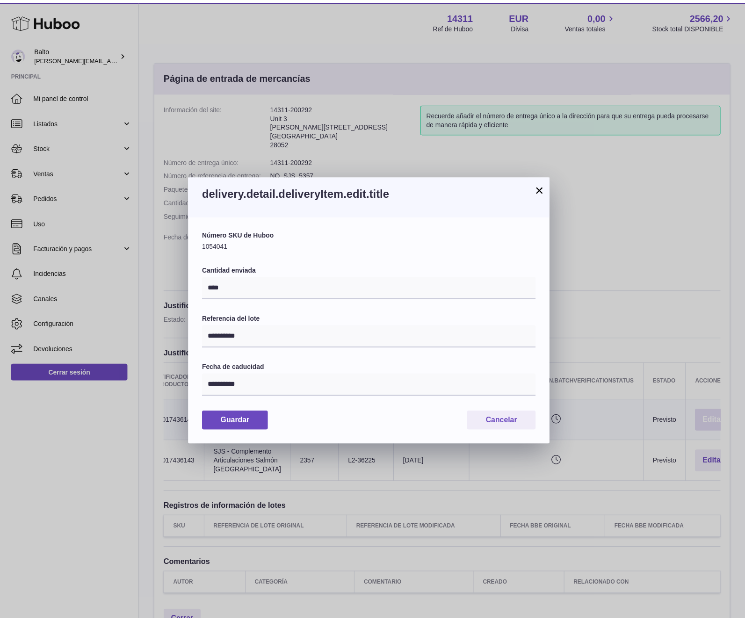
scroll to position [0, 64]
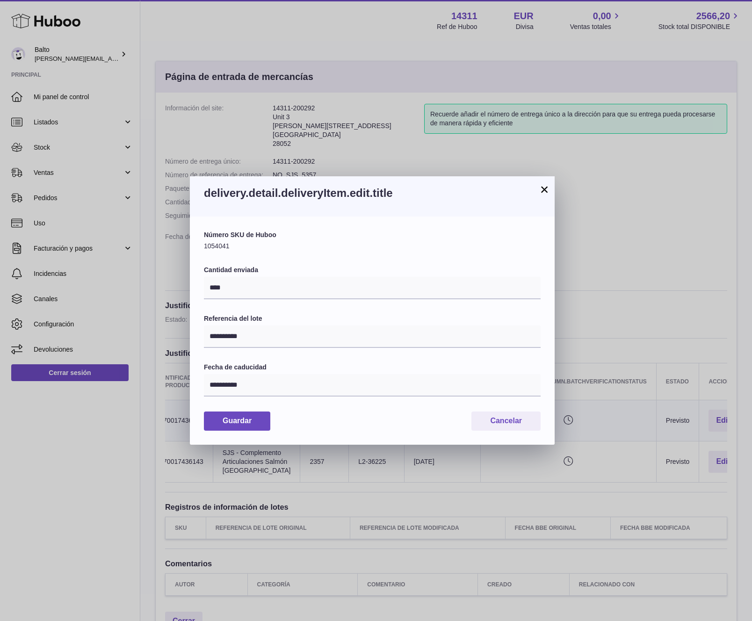
click at [542, 192] on button "×" at bounding box center [544, 189] width 11 height 11
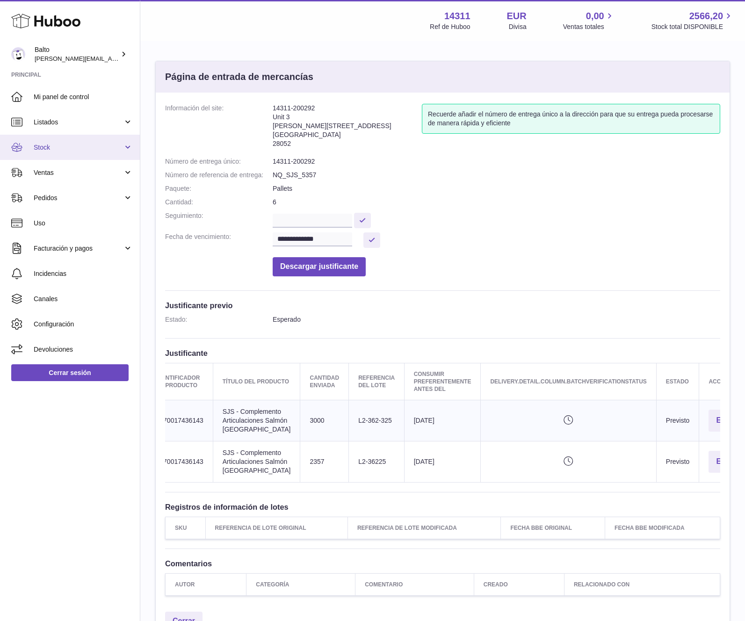
click at [45, 150] on span "Stock" at bounding box center [78, 147] width 89 height 9
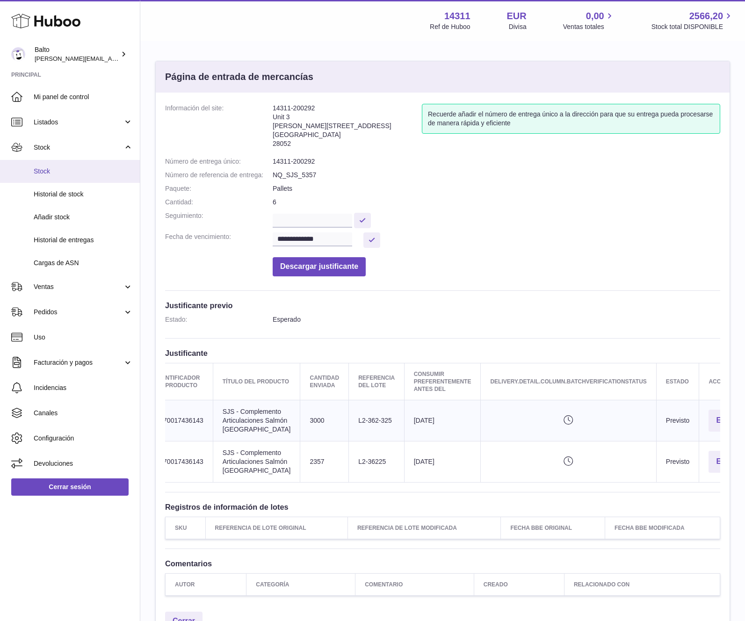
click at [48, 175] on span "Stock" at bounding box center [83, 171] width 99 height 9
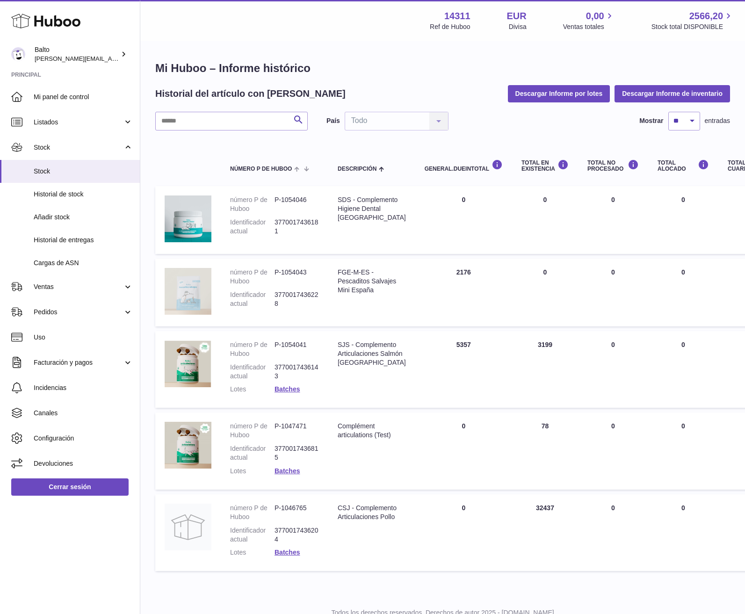
click at [196, 294] on img at bounding box center [188, 291] width 47 height 47
click at [55, 171] on span "Stock" at bounding box center [83, 171] width 99 height 9
click at [524, 298] on td "Total en EXISTENCIA 0" at bounding box center [545, 293] width 66 height 68
click at [527, 274] on td "Total en EXISTENCIA 0" at bounding box center [545, 293] width 66 height 68
click at [69, 202] on link "Historial de stock" at bounding box center [70, 194] width 140 height 23
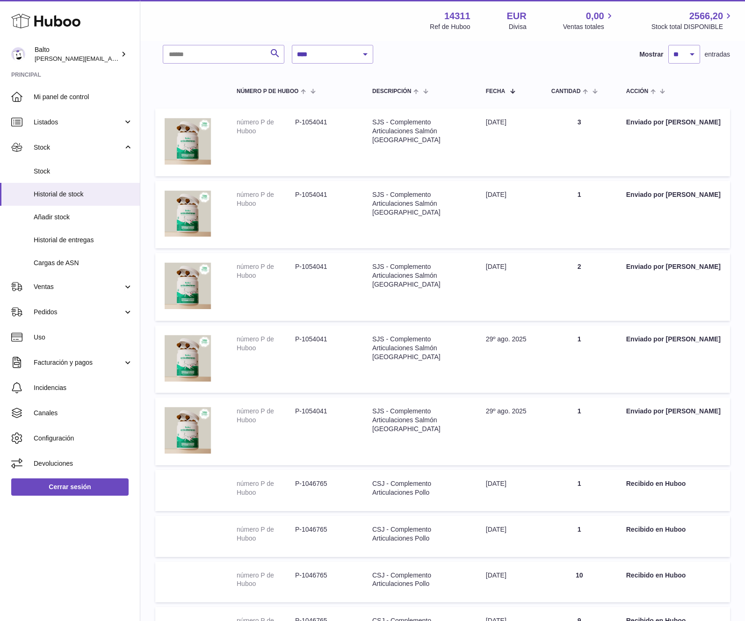
scroll to position [63, 0]
click at [40, 171] on span "Stock" at bounding box center [83, 171] width 99 height 9
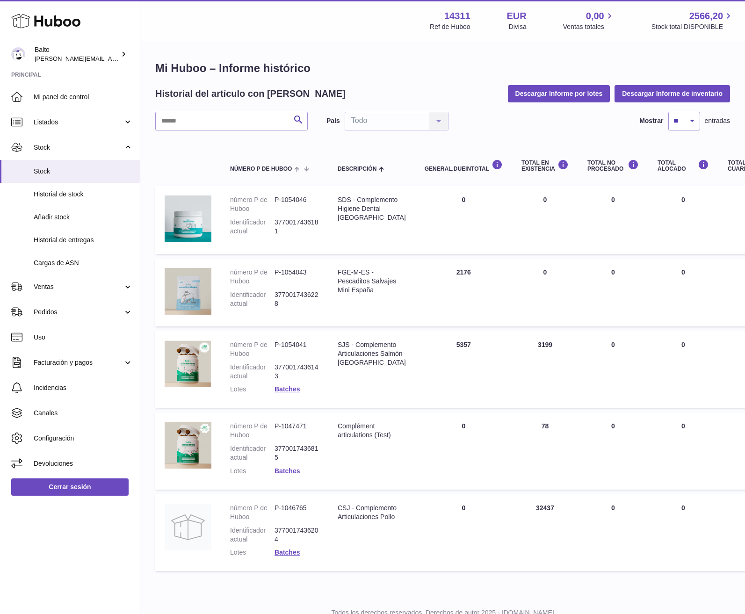
click at [415, 295] on td "DEBIDO EN Total 2176" at bounding box center [463, 293] width 97 height 68
click at [355, 288] on div "FGE-M-ES - Pescaditos Salvajes Mini España" at bounding box center [372, 281] width 68 height 27
click at [290, 280] on dd "P-1054043" at bounding box center [296, 277] width 44 height 18
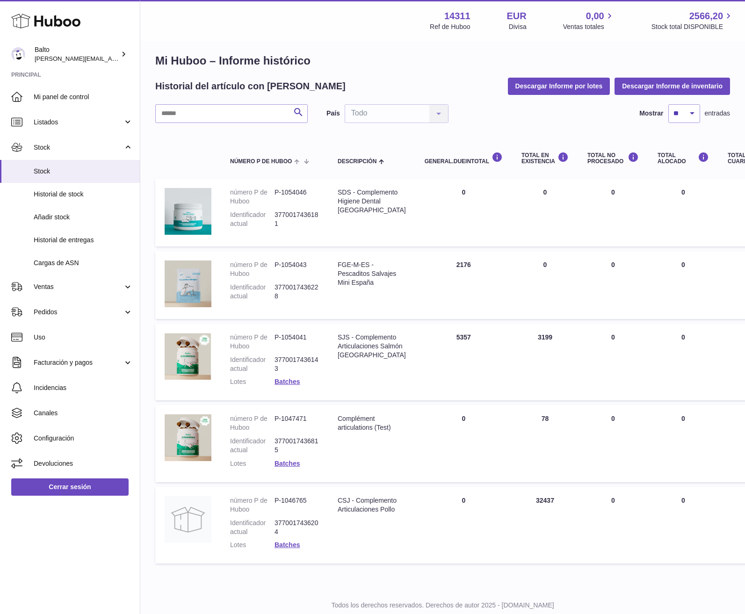
scroll to position [17, 0]
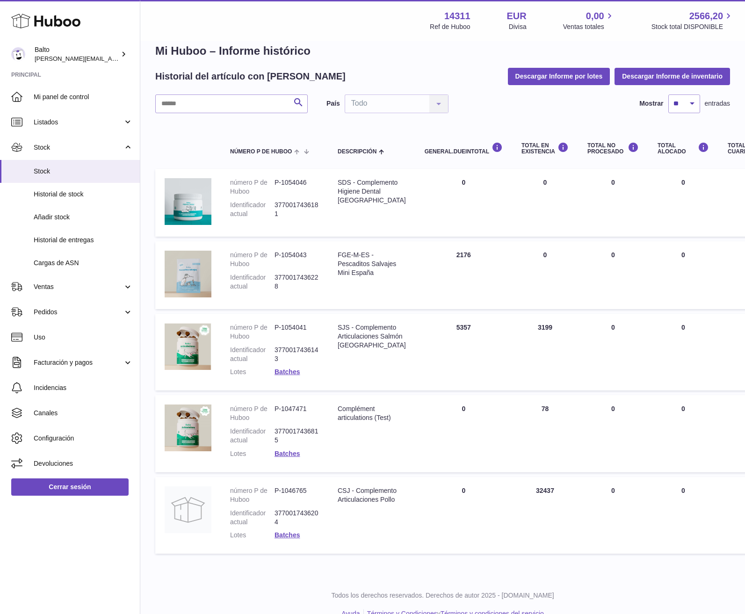
click at [512, 250] on td "Total en EXISTENCIA 0" at bounding box center [545, 275] width 66 height 68
click at [535, 252] on td "Total en EXISTENCIA 0" at bounding box center [545, 275] width 66 height 68
click at [522, 284] on td "Total en EXISTENCIA 0" at bounding box center [545, 275] width 66 height 68
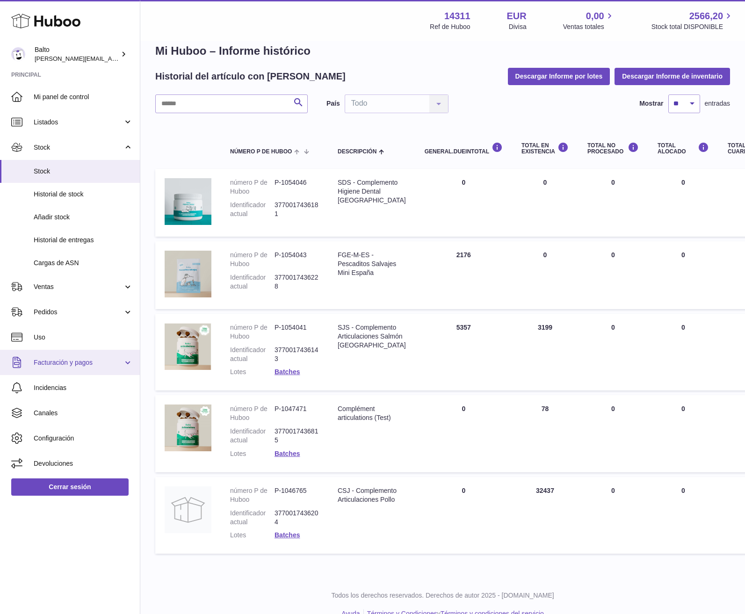
click at [106, 370] on link "Facturación y pagos" at bounding box center [70, 362] width 140 height 25
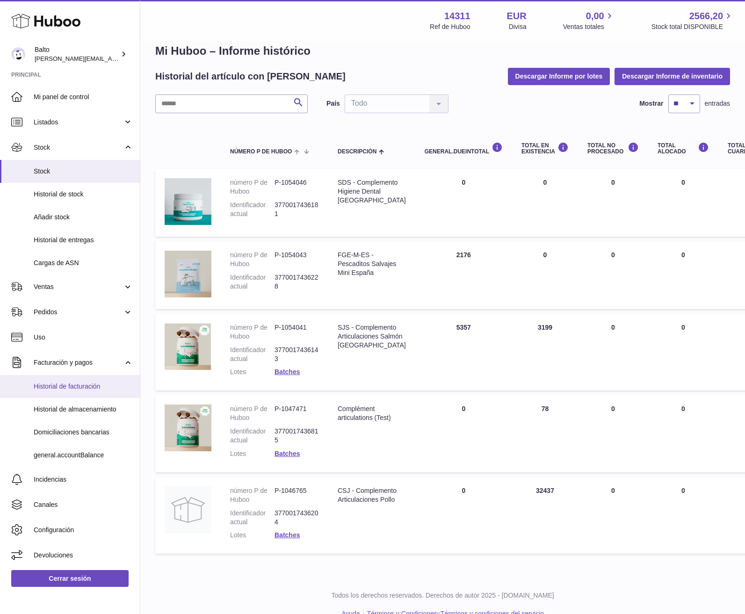
click at [78, 390] on span "Historial de facturación" at bounding box center [83, 386] width 99 height 9
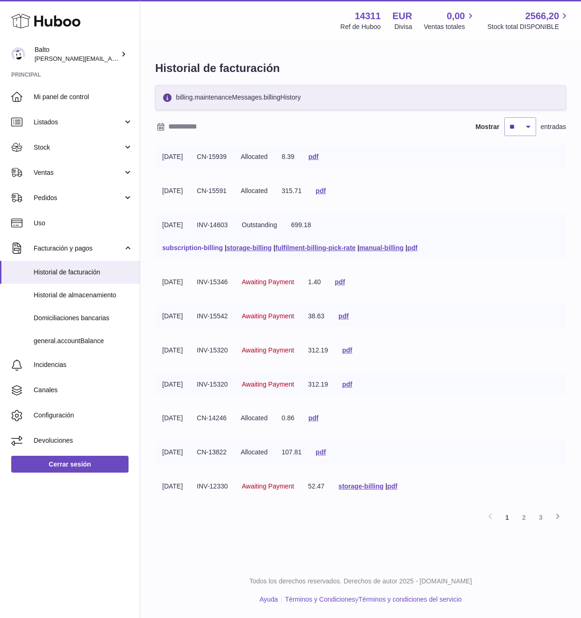
click at [198, 246] on link "subscription-billing" at bounding box center [192, 247] width 61 height 7
click at [249, 247] on link "storage-billing" at bounding box center [249, 247] width 45 height 7
